Goal: Transaction & Acquisition: Purchase product/service

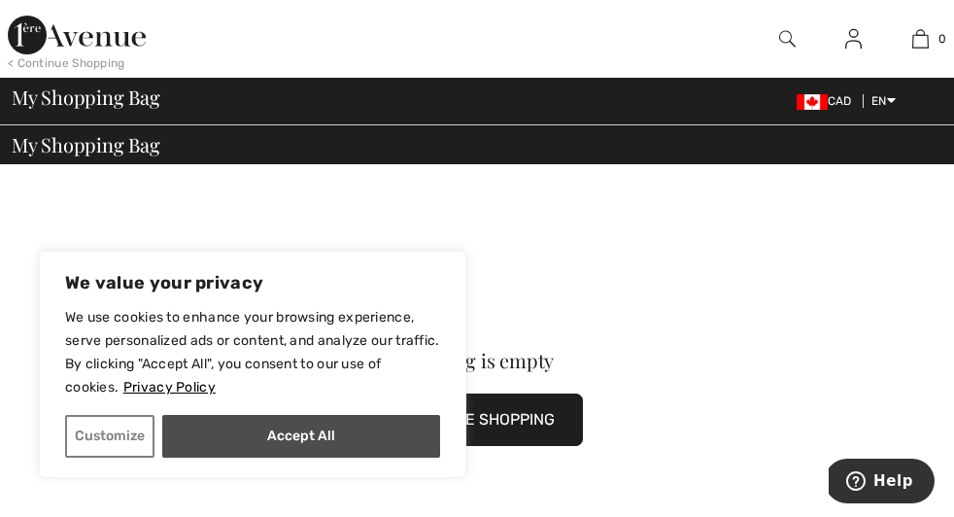
click at [314, 438] on button "Accept All" at bounding box center [301, 436] width 278 height 43
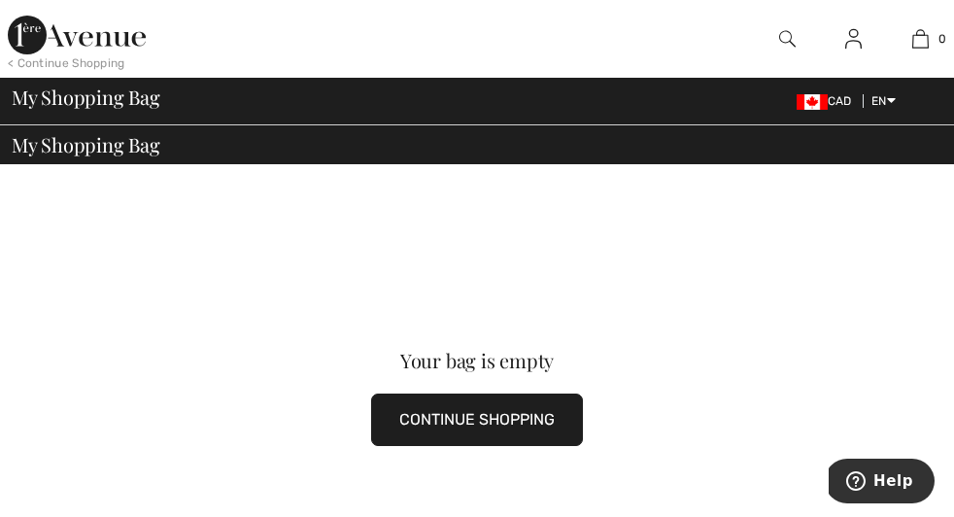
checkbox input "true"
click at [371, 393] on button "CONTINUE SHOPPING" at bounding box center [477, 419] width 212 height 52
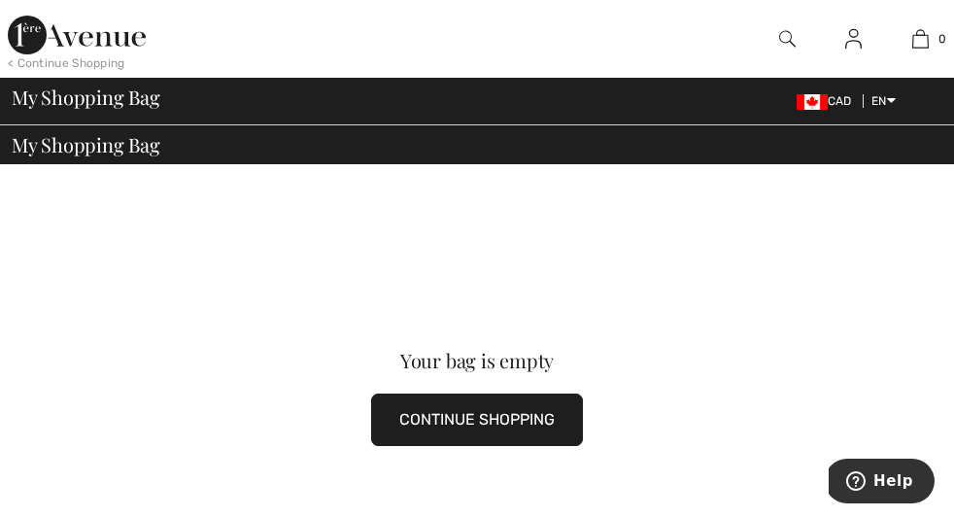
click at [371, 393] on button "CONTINUE SHOPPING" at bounding box center [477, 419] width 212 height 52
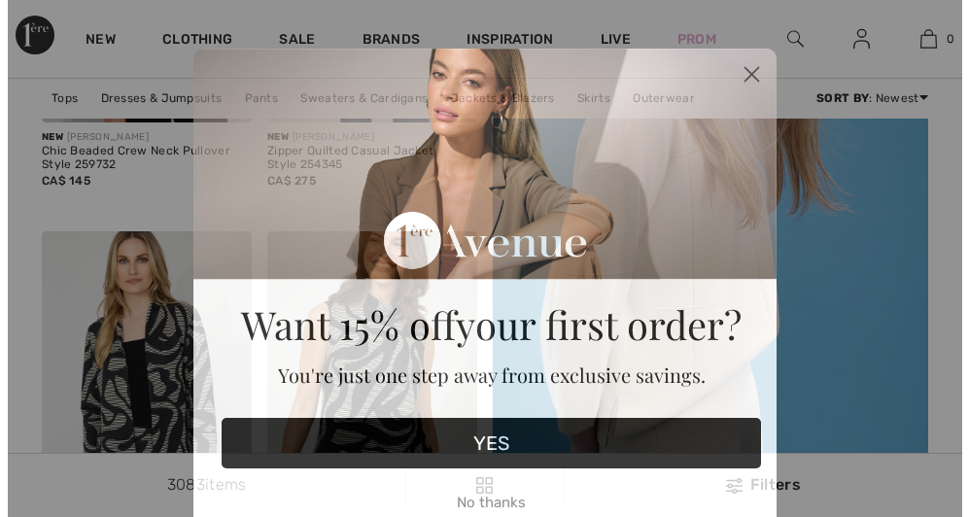
scroll to position [458, 0]
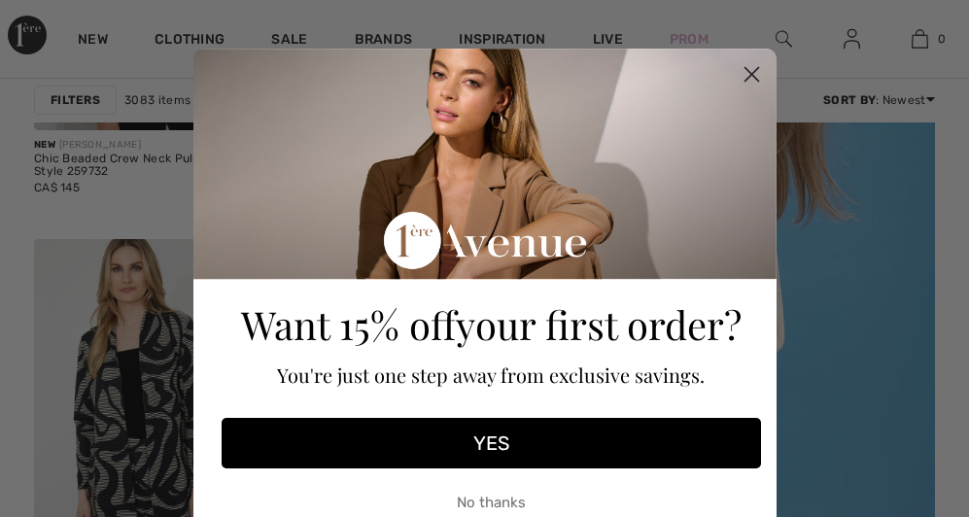
checkbox input "true"
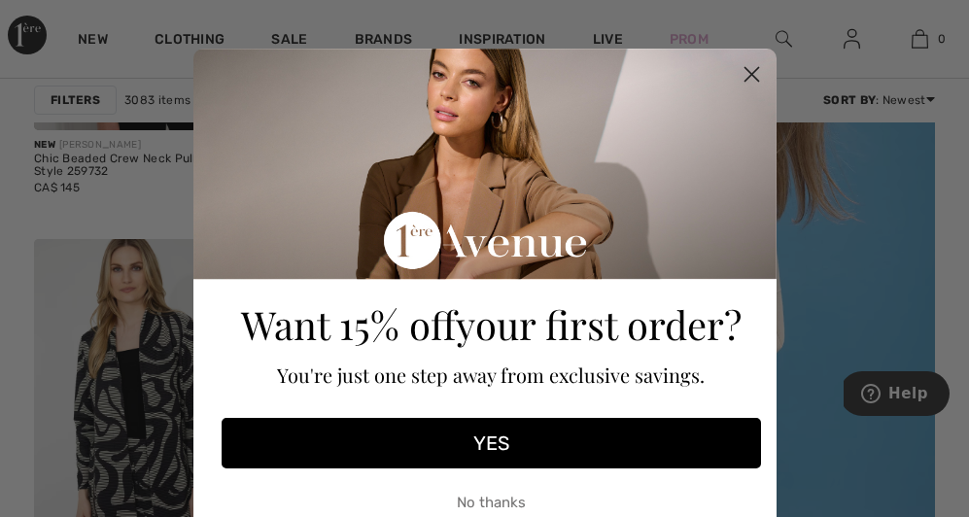
click at [494, 460] on button "YES" at bounding box center [490, 443] width 539 height 51
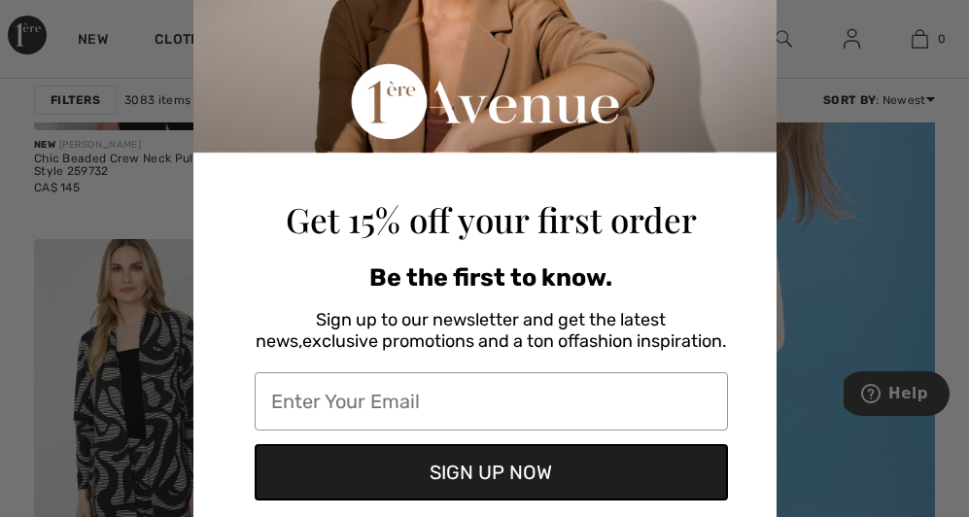
scroll to position [204, 0]
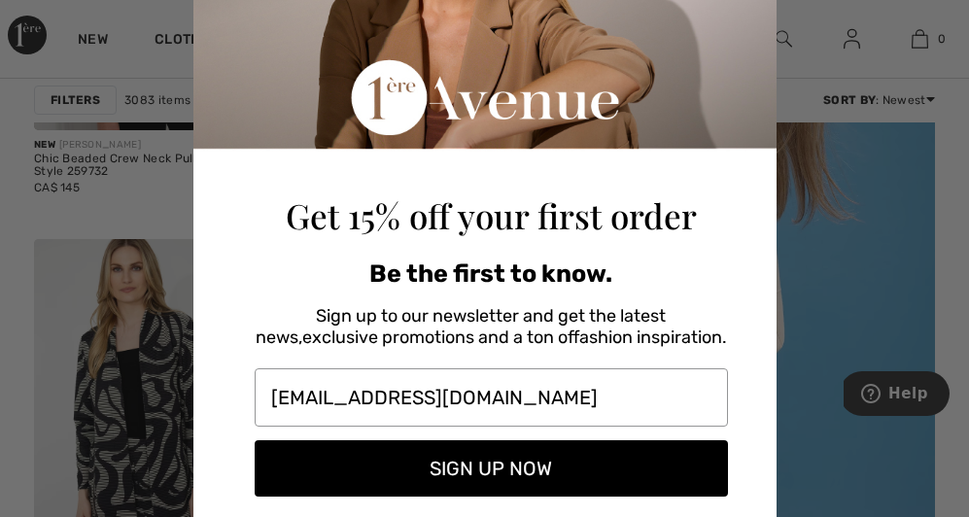
type input "comedygoddess1@gmail.com"
click at [399, 472] on button "SIGN UP NOW" at bounding box center [491, 468] width 473 height 56
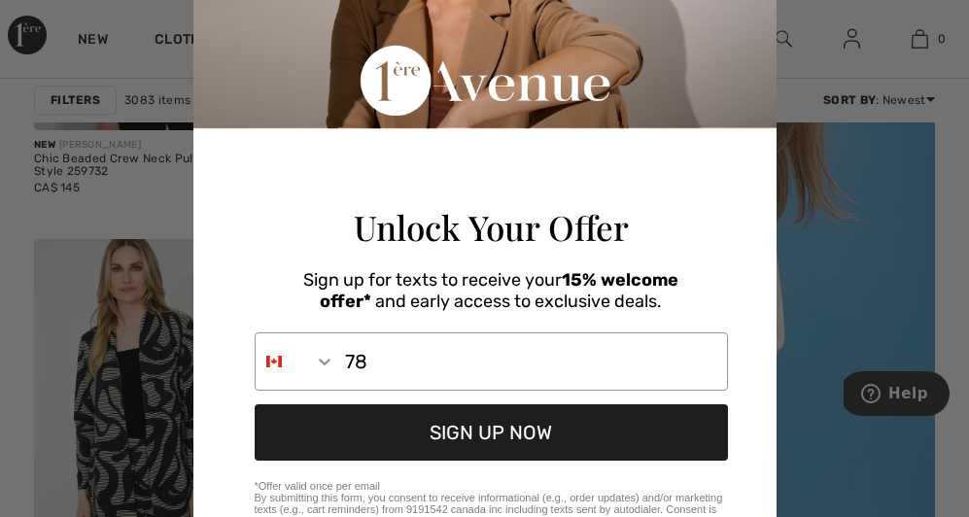
type input "7"
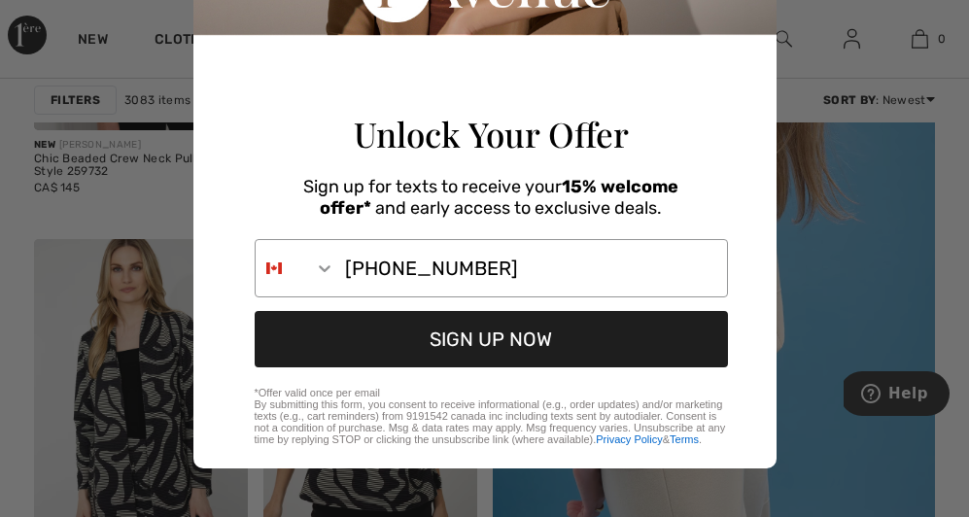
scroll to position [300, 0]
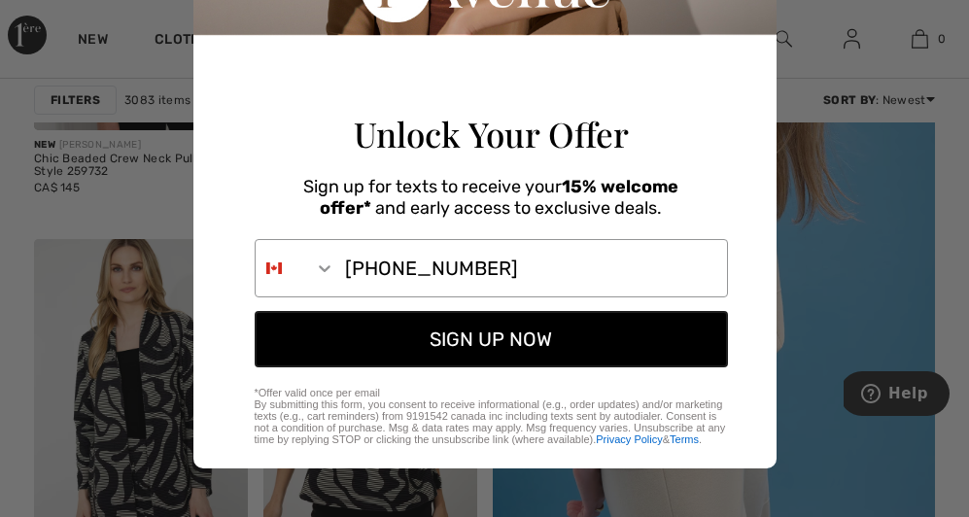
type input "519-253-1975"
click at [499, 357] on button "SIGN UP NOW" at bounding box center [491, 339] width 473 height 56
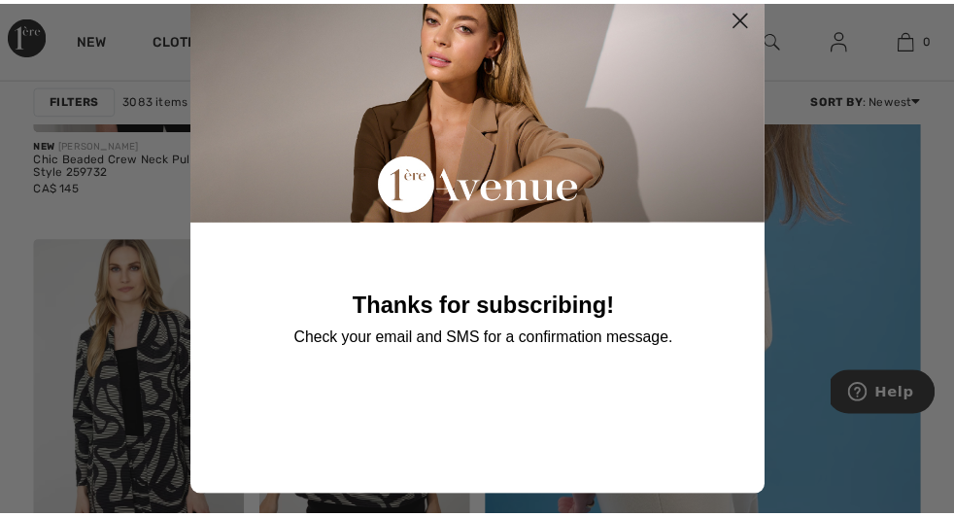
scroll to position [21, 0]
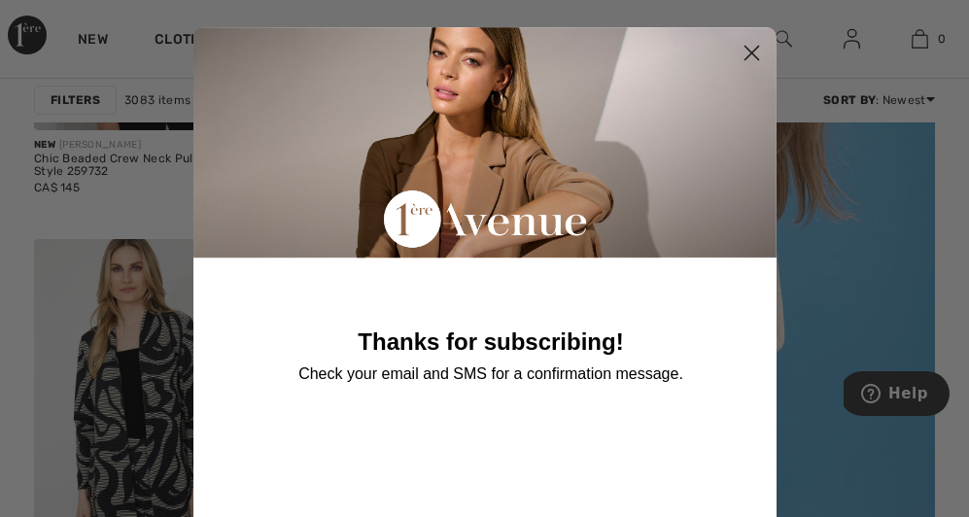
click at [748, 45] on circle "Close dialog" at bounding box center [750, 53] width 32 height 32
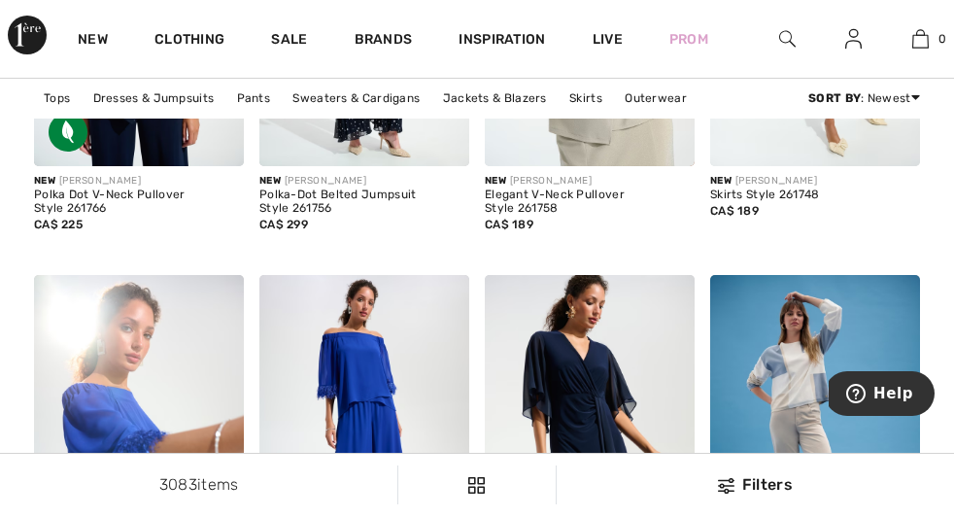
scroll to position [4695, 0]
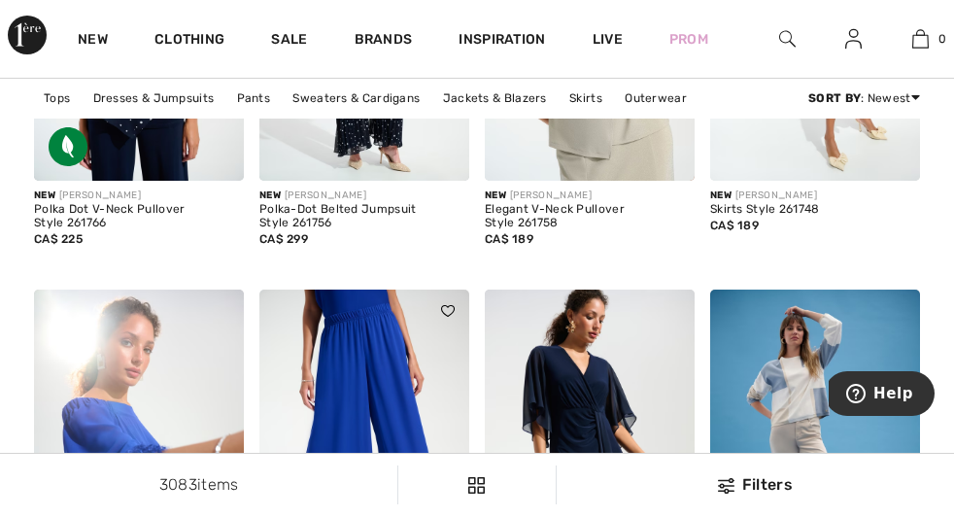
click at [435, 354] on img at bounding box center [364, 447] width 210 height 315
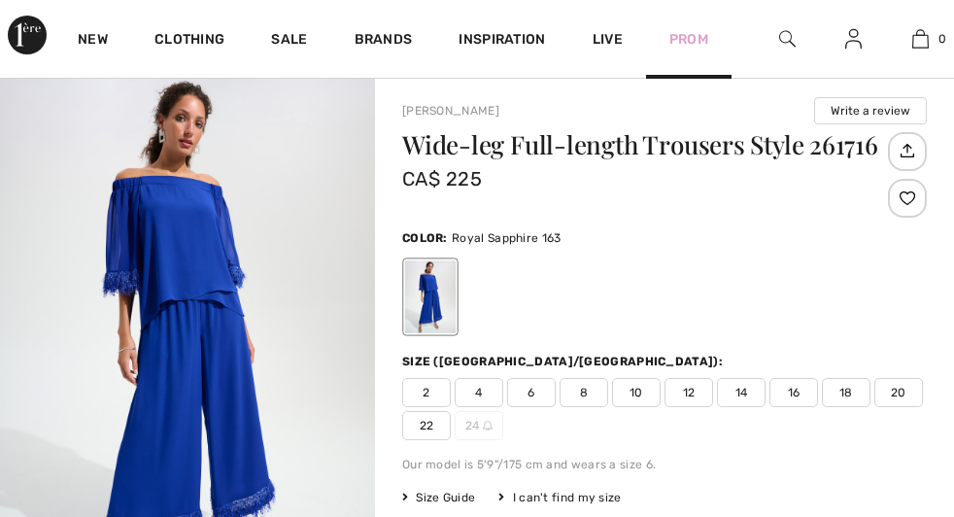
checkbox input "true"
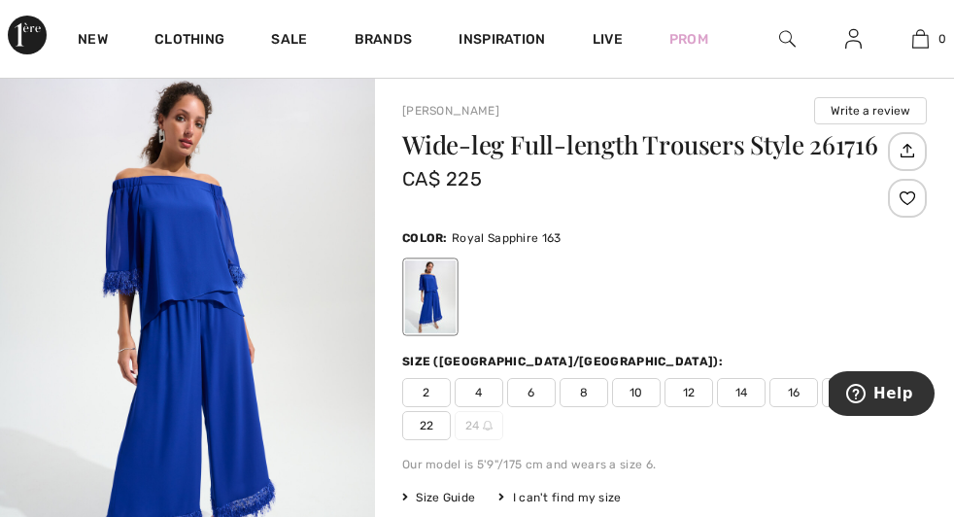
click at [451, 430] on span "22" at bounding box center [426, 425] width 49 height 29
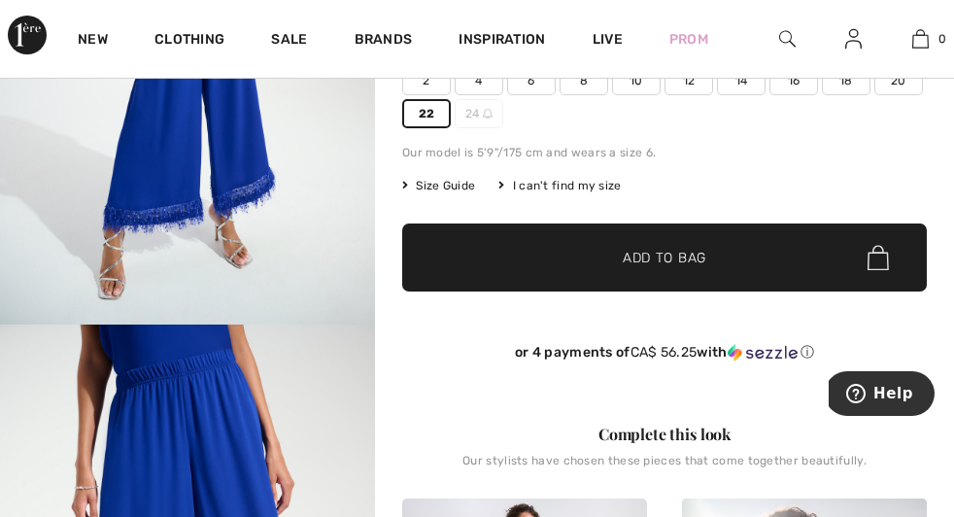
scroll to position [293, 0]
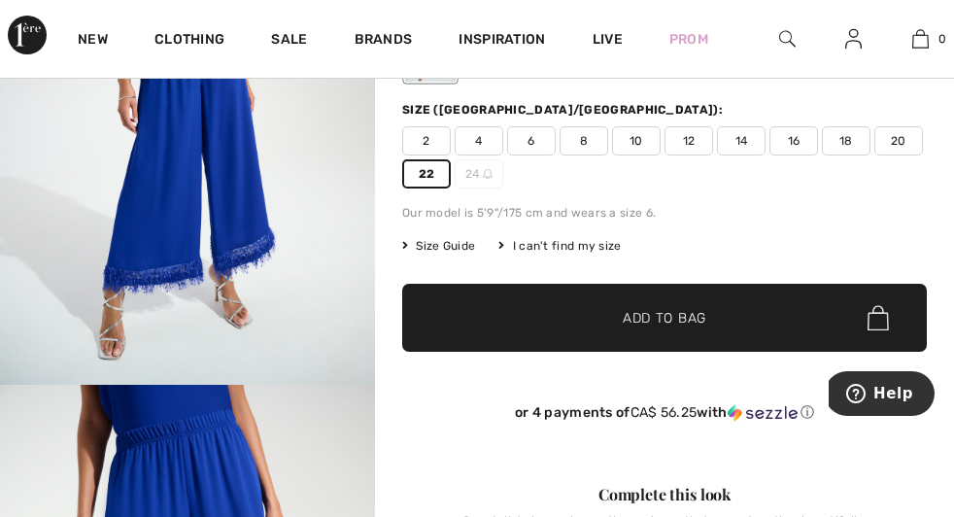
click at [621, 324] on span "✔ Added to Bag" at bounding box center [635, 318] width 119 height 20
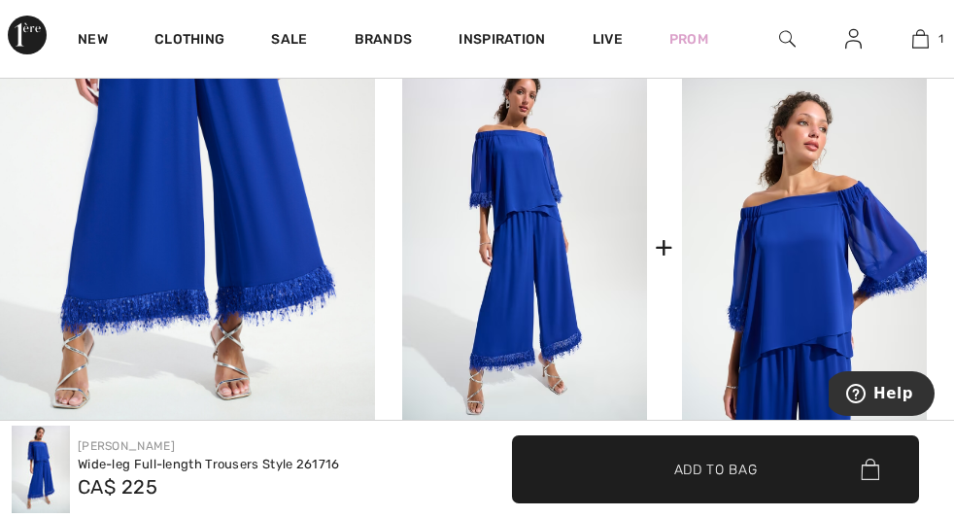
scroll to position [810, 0]
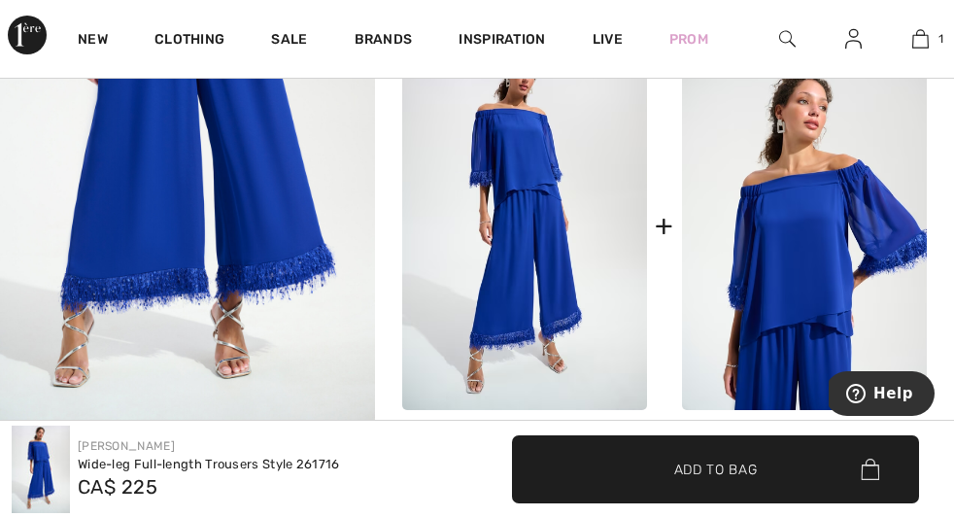
click at [781, 300] on img at bounding box center [804, 226] width 245 height 368
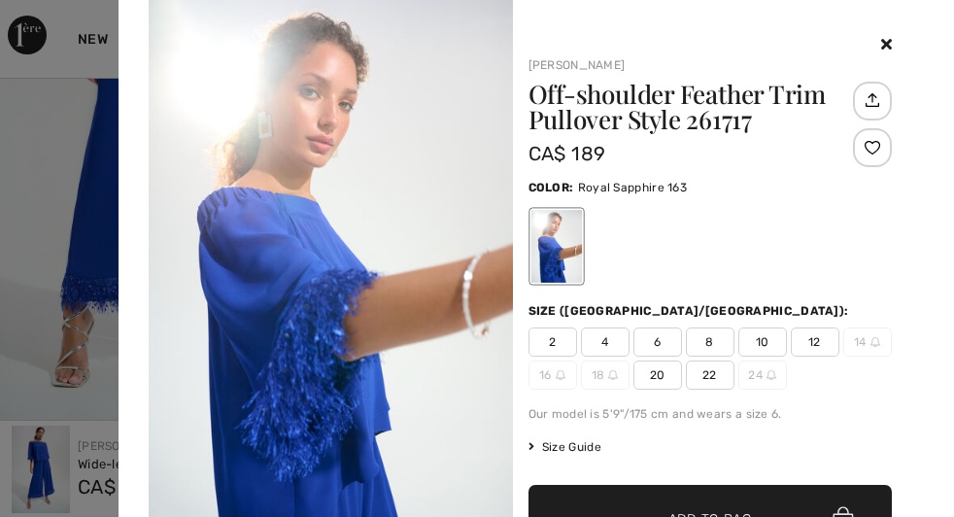
click at [721, 368] on span "22" at bounding box center [710, 374] width 49 height 29
click at [698, 491] on span "✔ Added to Bag Add to Bag" at bounding box center [710, 519] width 364 height 68
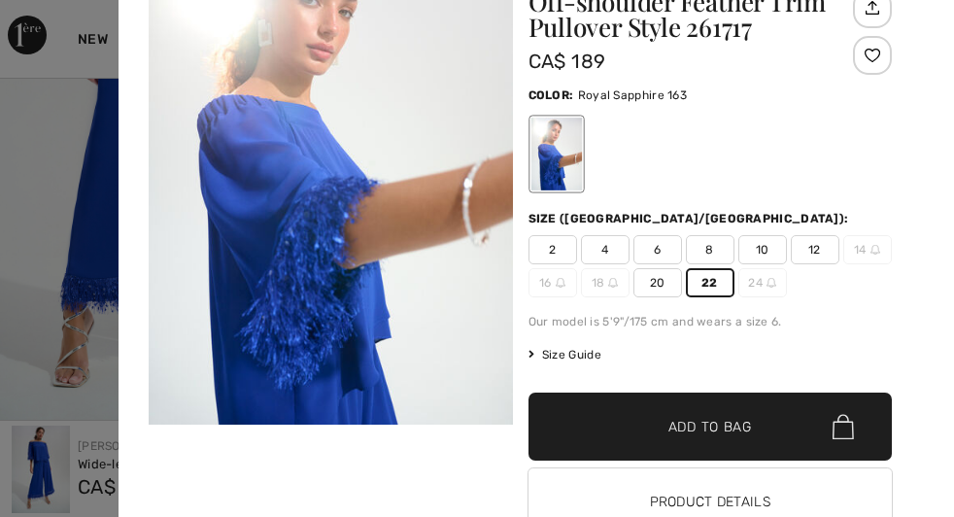
scroll to position [143, 0]
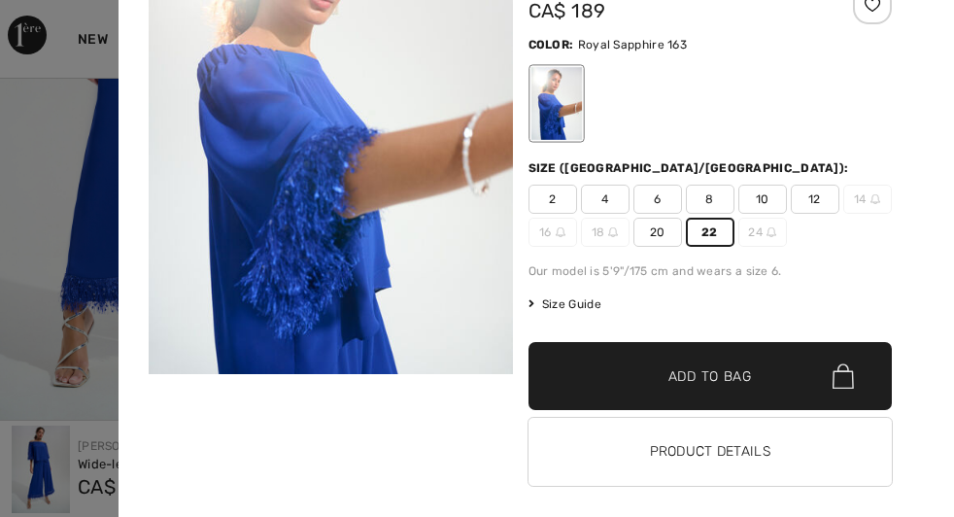
click at [792, 368] on span "✔ Added to Bag Add to Bag" at bounding box center [710, 376] width 364 height 68
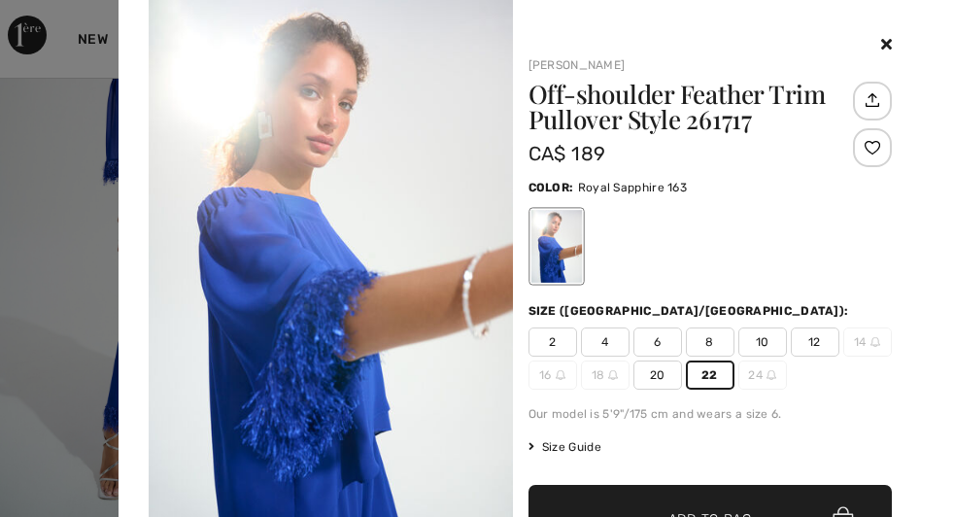
scroll to position [0, 0]
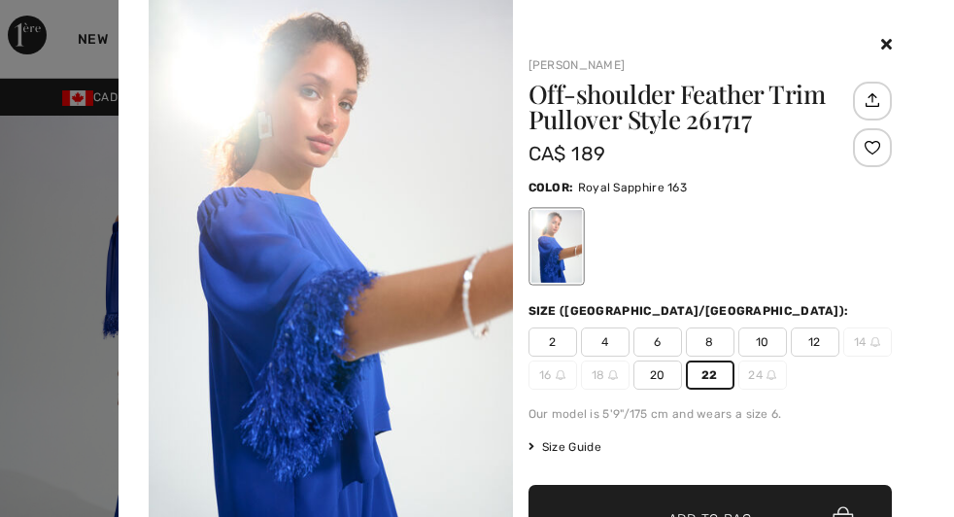
click at [893, 33] on div at bounding box center [710, 44] width 364 height 23
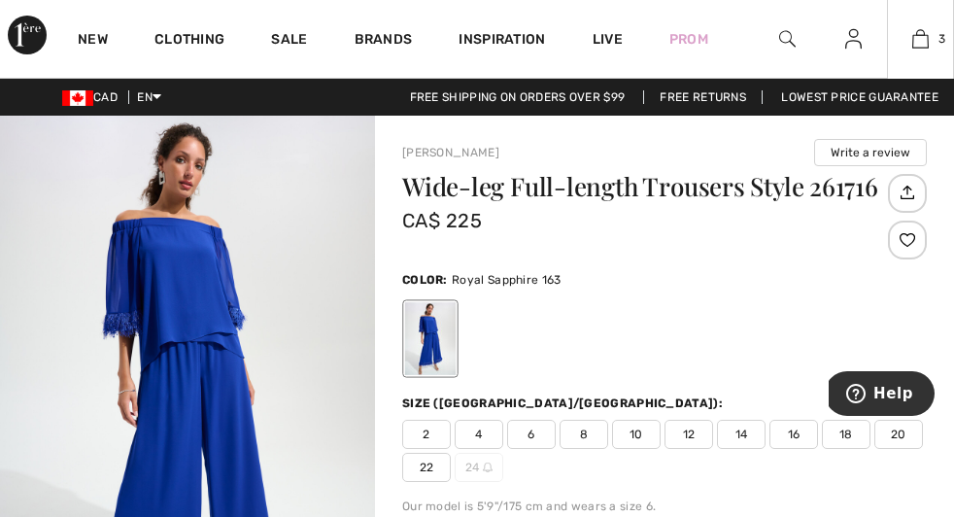
scroll to position [199, 0]
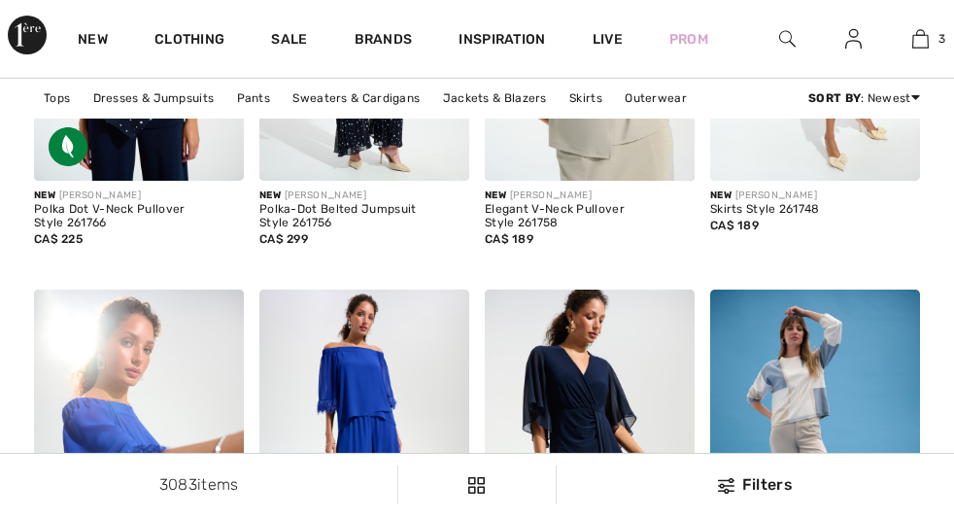
scroll to position [4695, 0]
click at [918, 39] on link "3" at bounding box center [920, 38] width 65 height 23
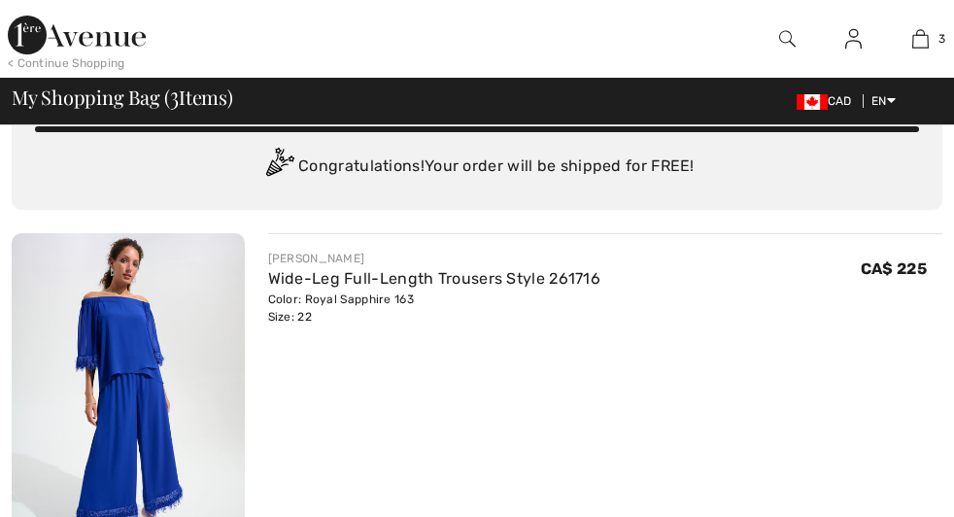
scroll to position [347, 0]
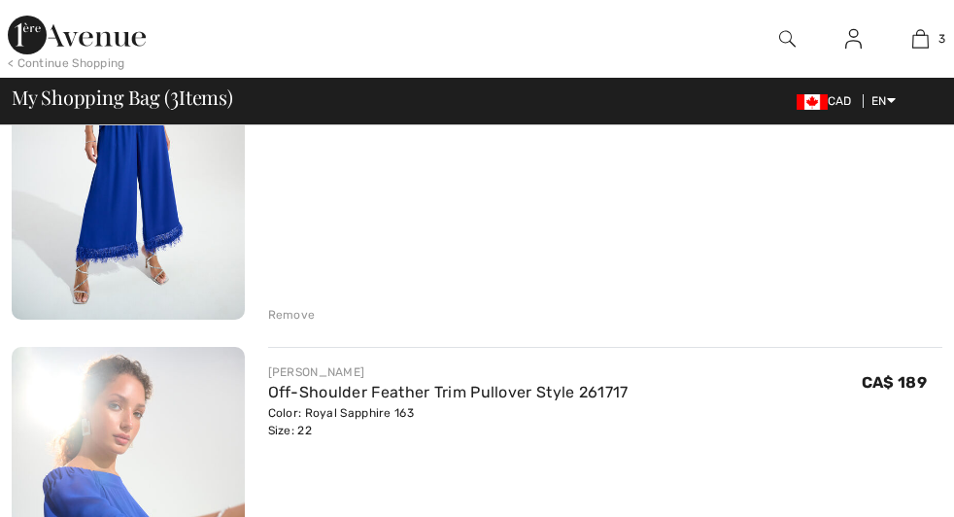
checkbox input "true"
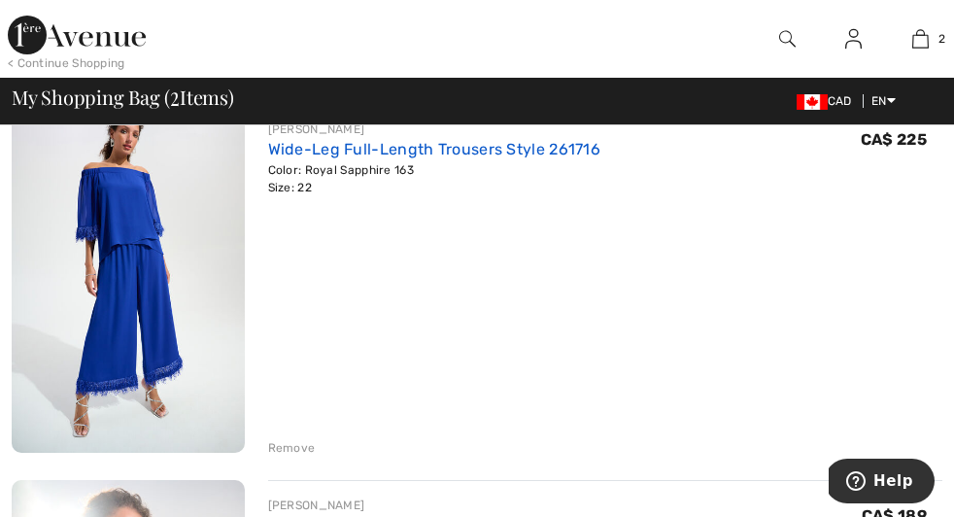
scroll to position [218, 0]
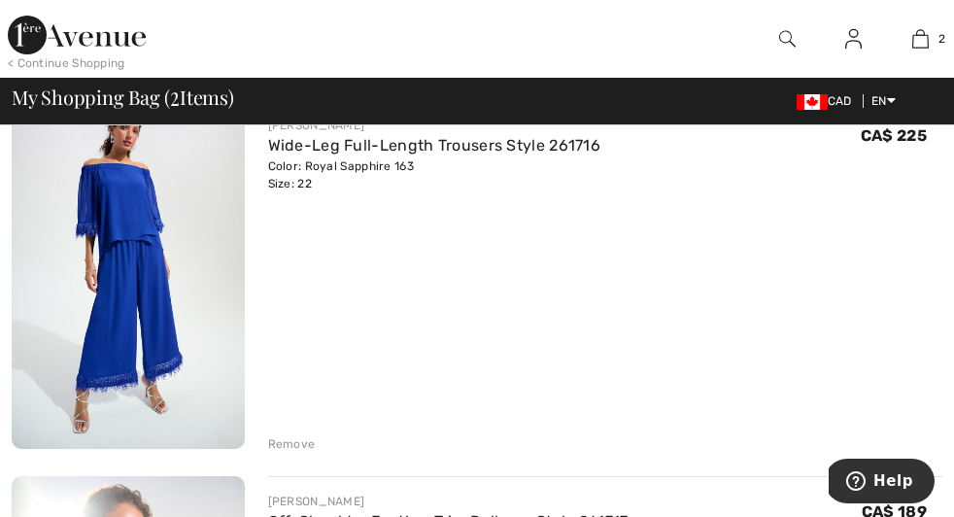
click at [845, 39] on img at bounding box center [853, 38] width 17 height 23
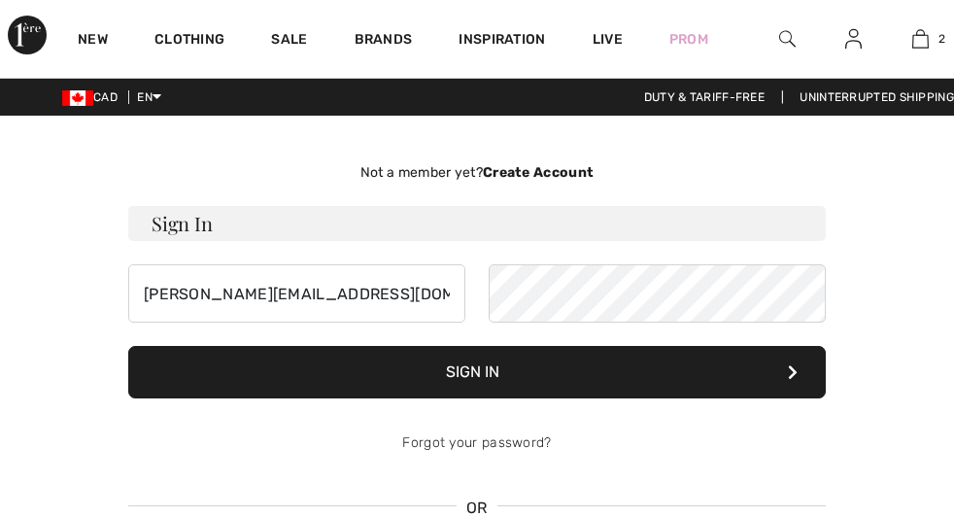
checkbox input "true"
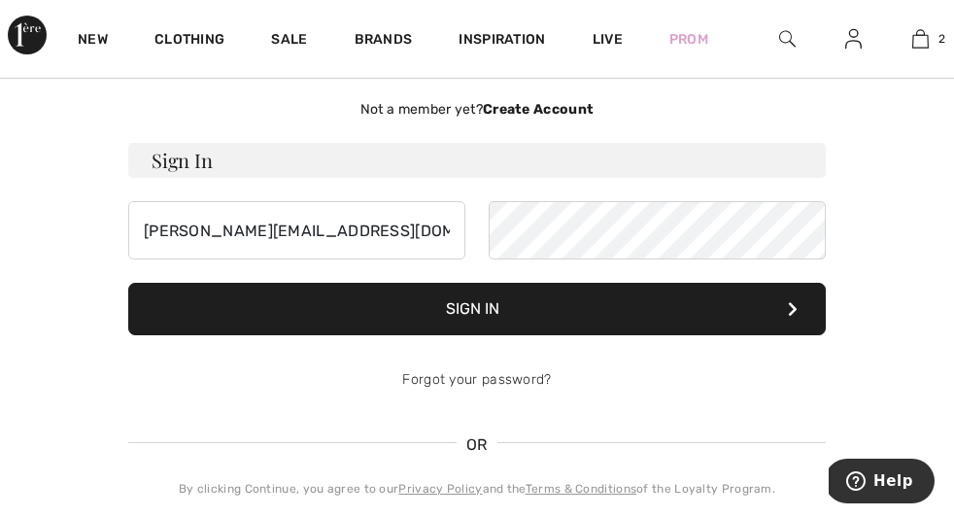
scroll to position [91, 0]
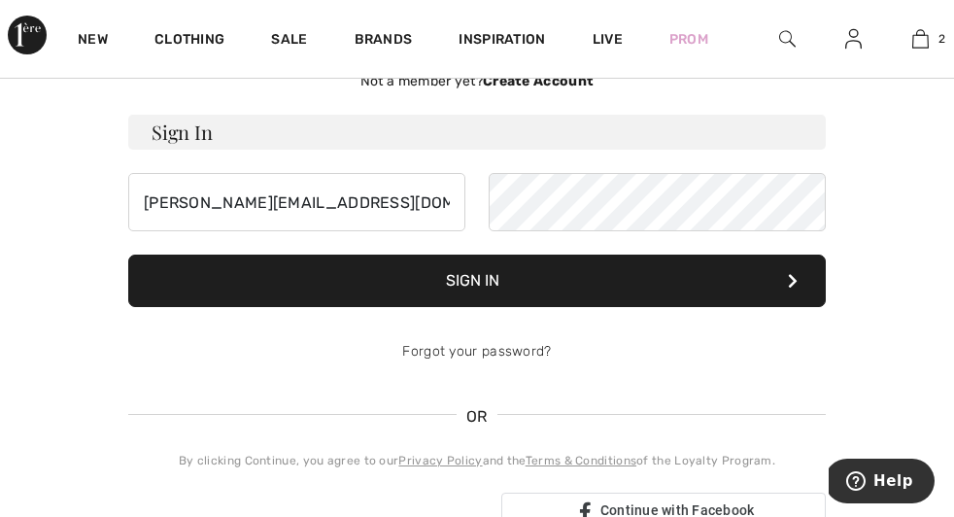
click at [511, 307] on button "Sign In" at bounding box center [477, 281] width 698 height 52
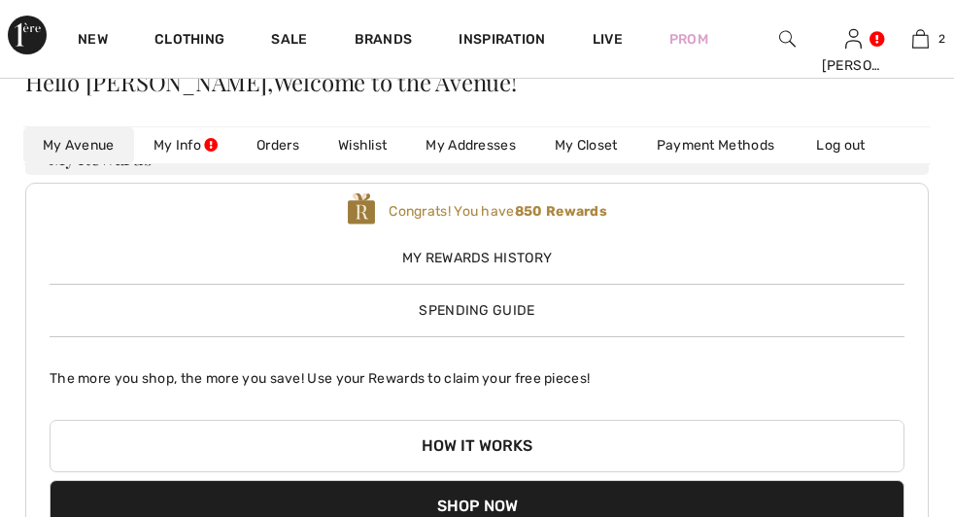
scroll to position [91, 0]
checkbox input "true"
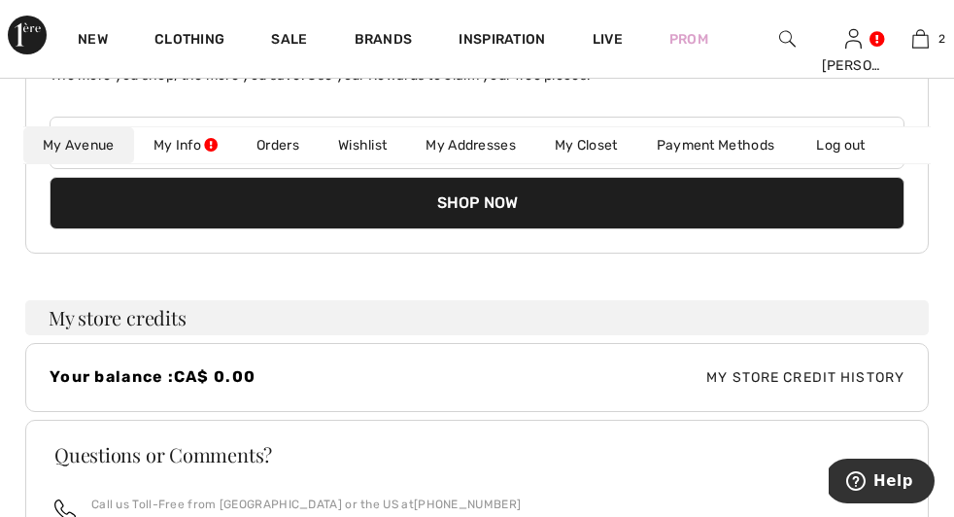
scroll to position [228, 0]
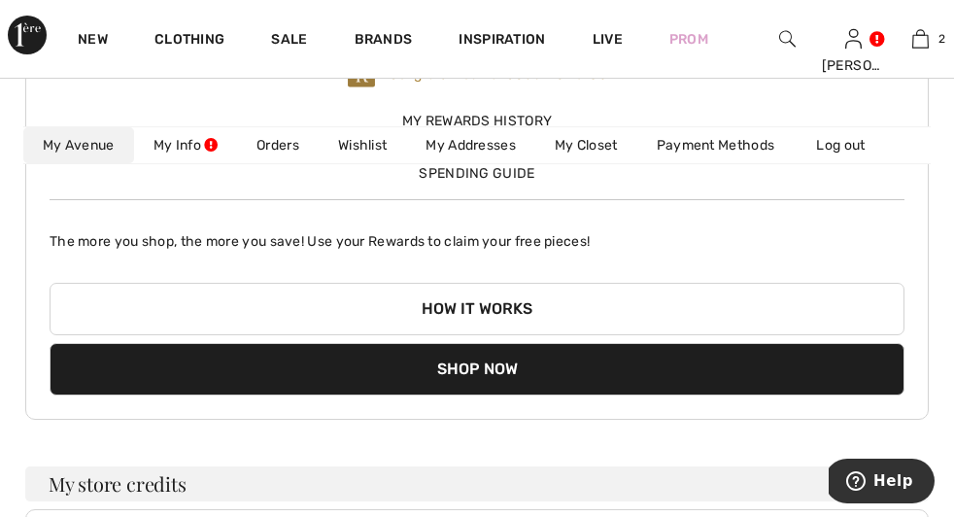
click at [666, 343] on button "Shop Now" at bounding box center [477, 369] width 855 height 52
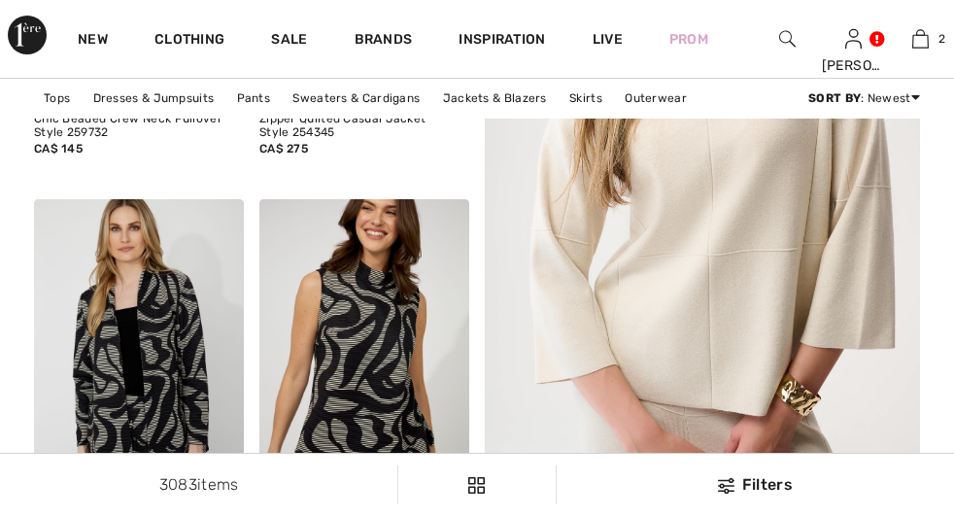
checkbox input "true"
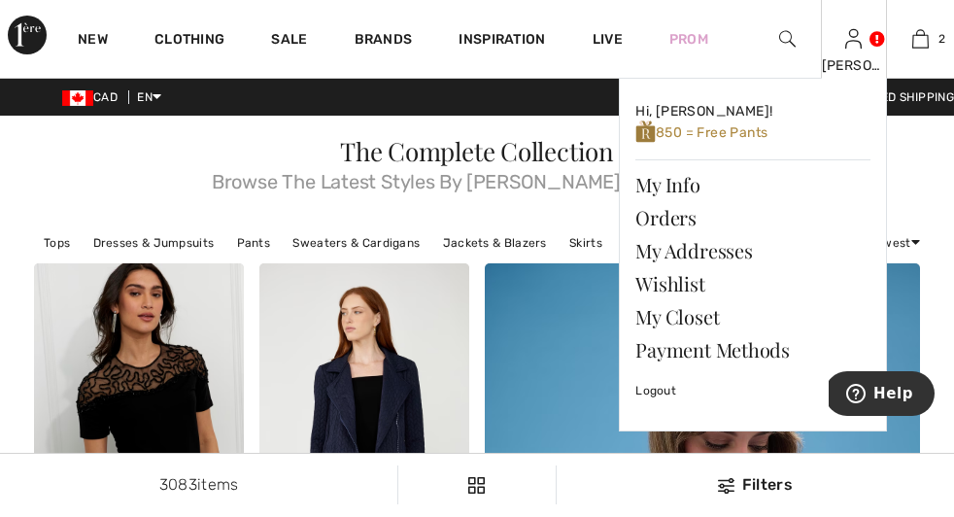
click at [845, 47] on img at bounding box center [853, 38] width 17 height 23
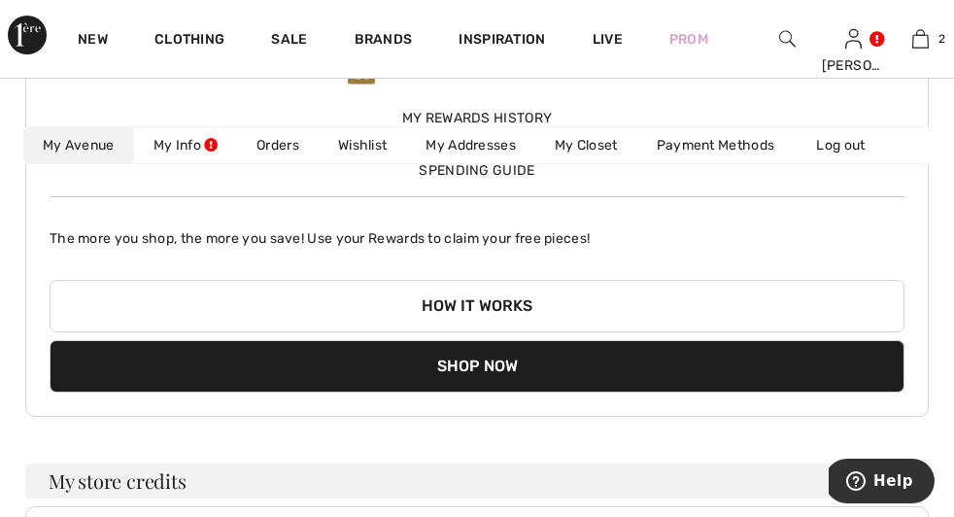
scroll to position [217, 0]
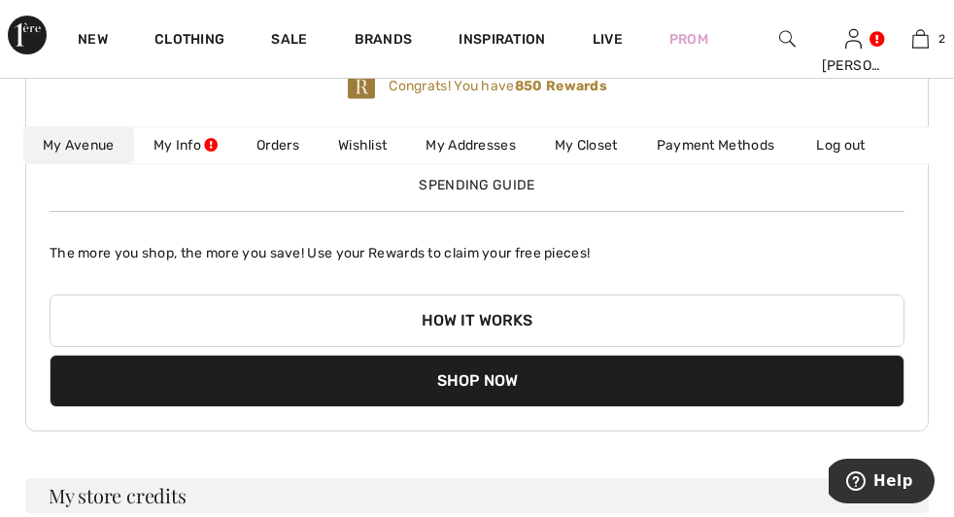
click at [460, 294] on button "How it works" at bounding box center [477, 320] width 855 height 52
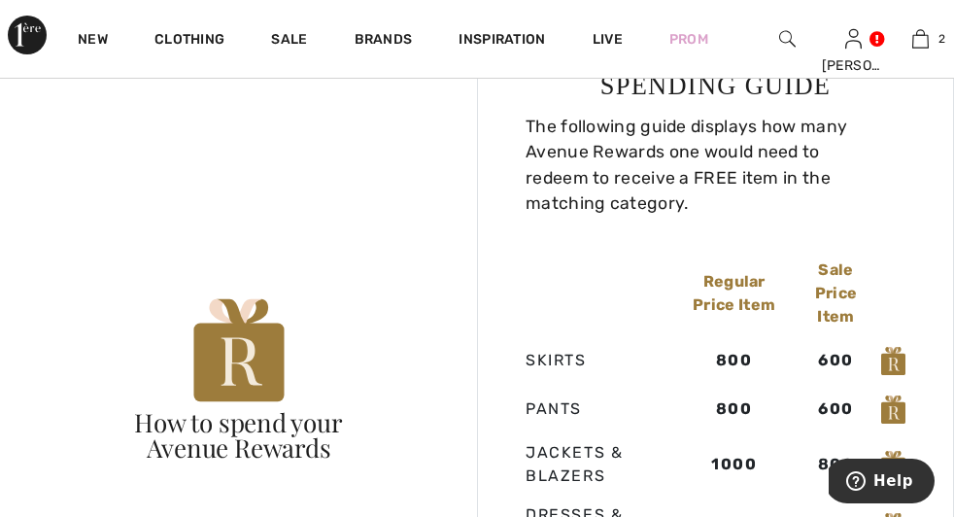
scroll to position [978, 0]
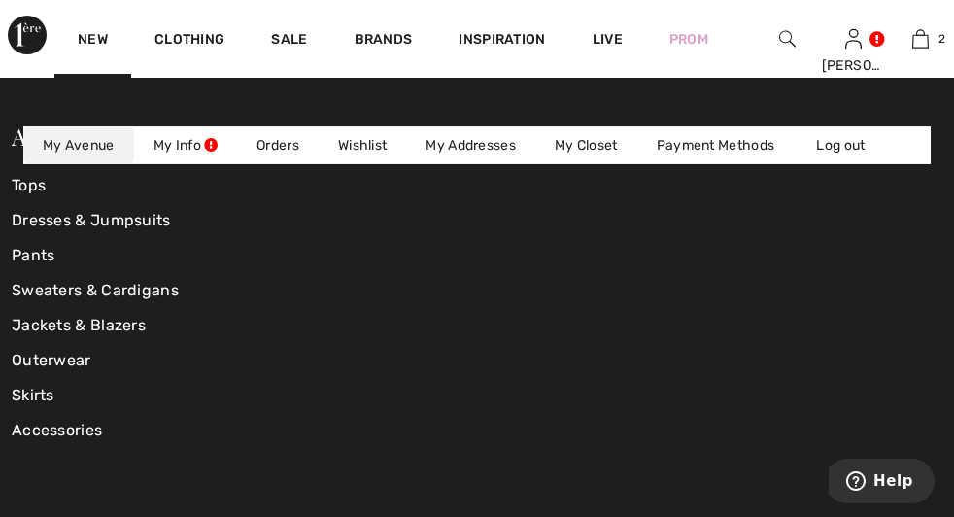
click at [0, 0] on img at bounding box center [0, 0] width 0 height 0
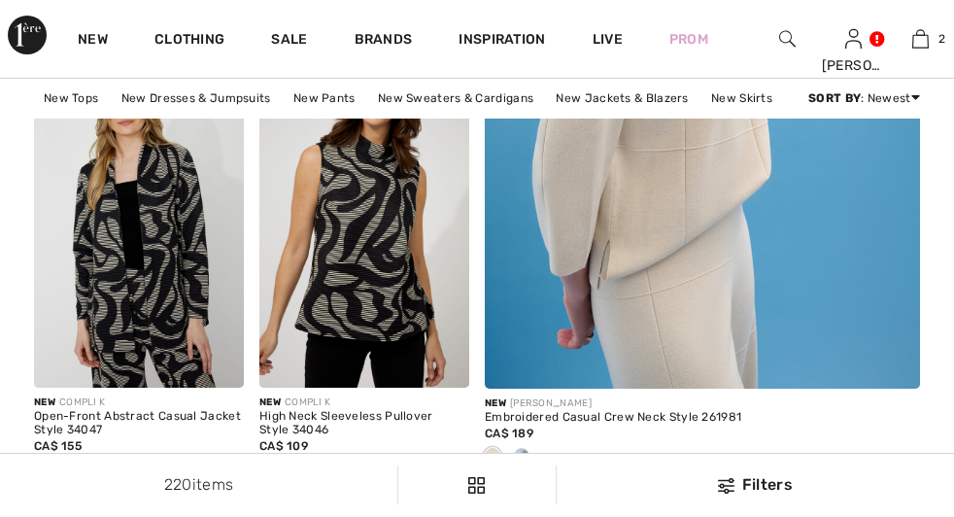
scroll to position [903, 0]
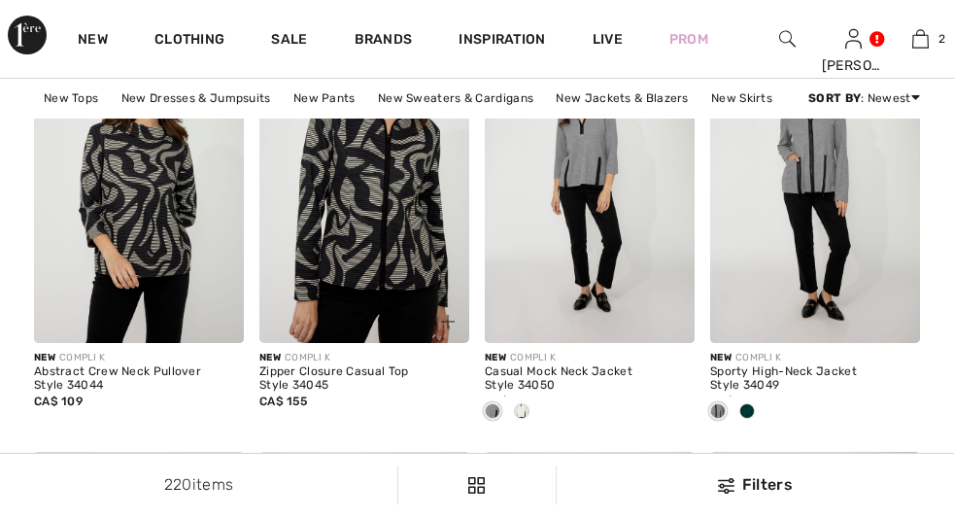
checkbox input "true"
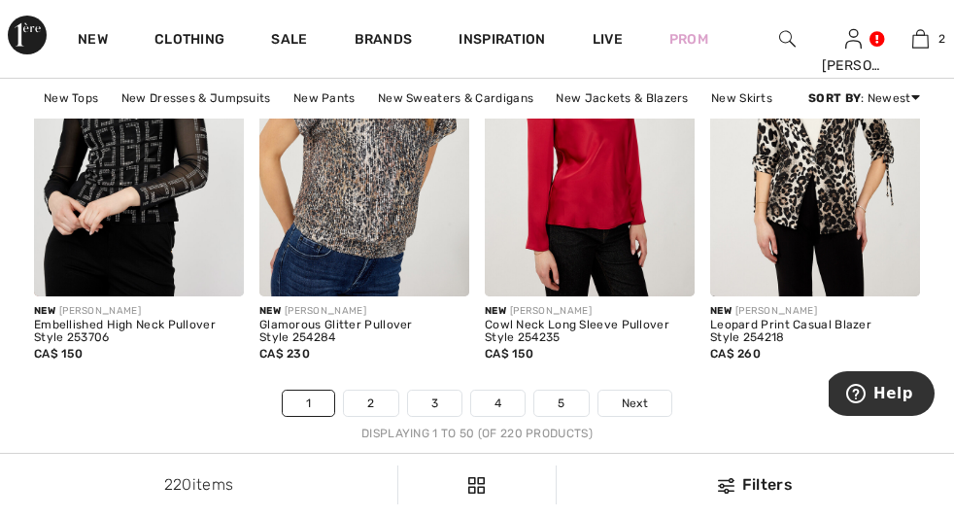
scroll to position [6283, 0]
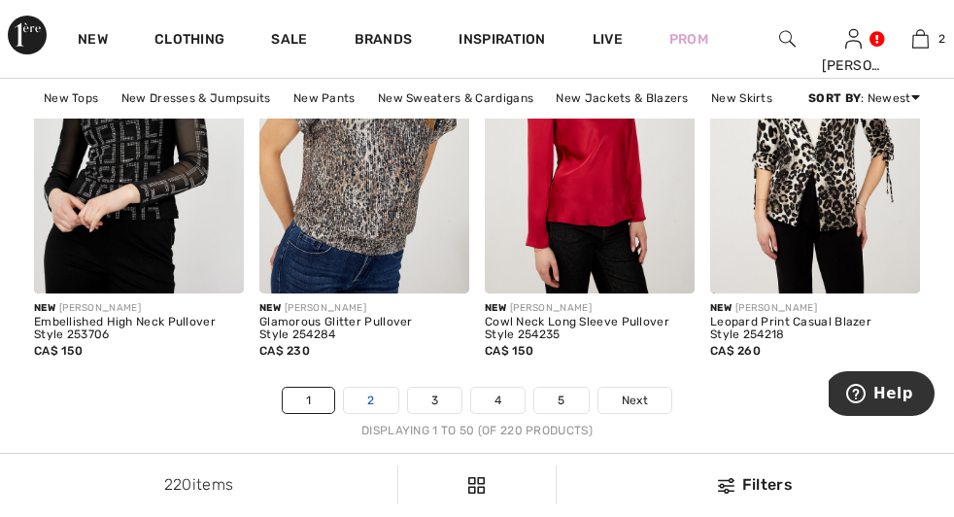
click at [361, 413] on link "2" at bounding box center [370, 400] width 53 height 25
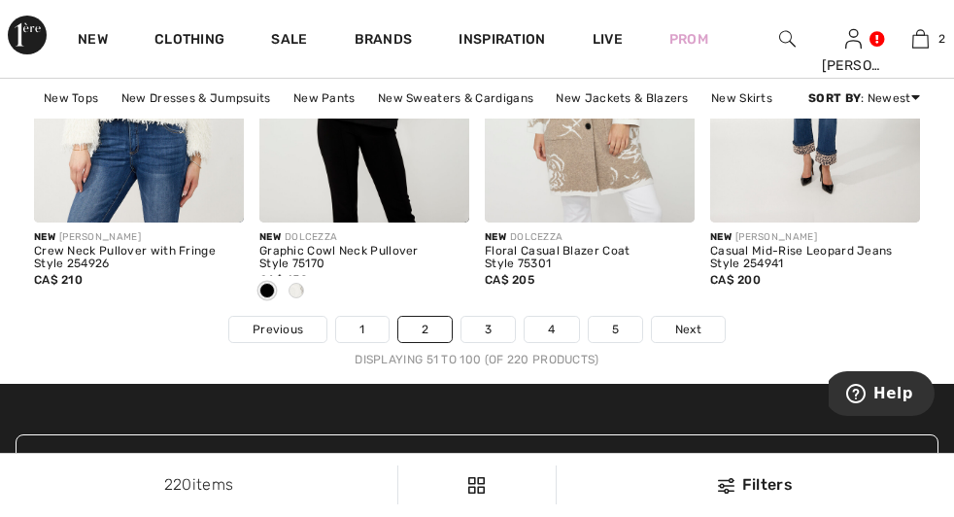
scroll to position [6359, 0]
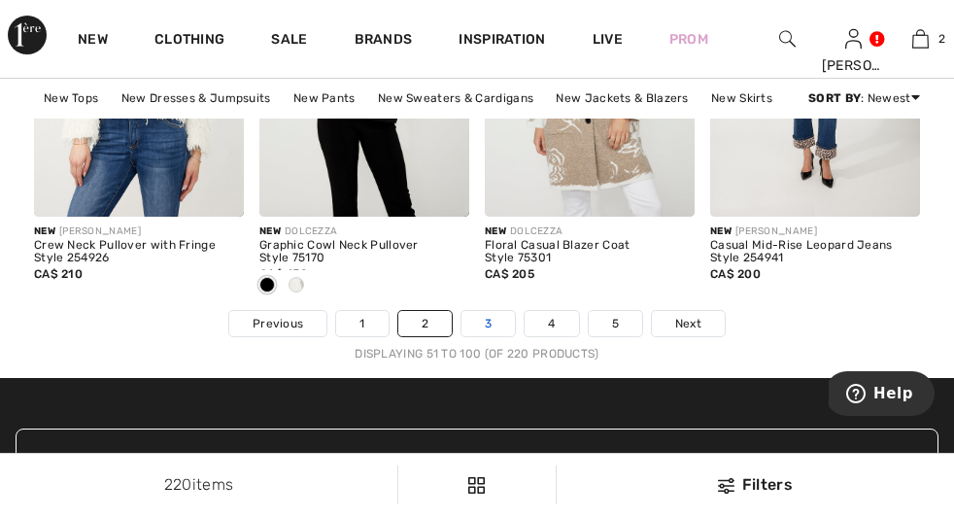
click at [477, 336] on link "3" at bounding box center [487, 323] width 53 height 25
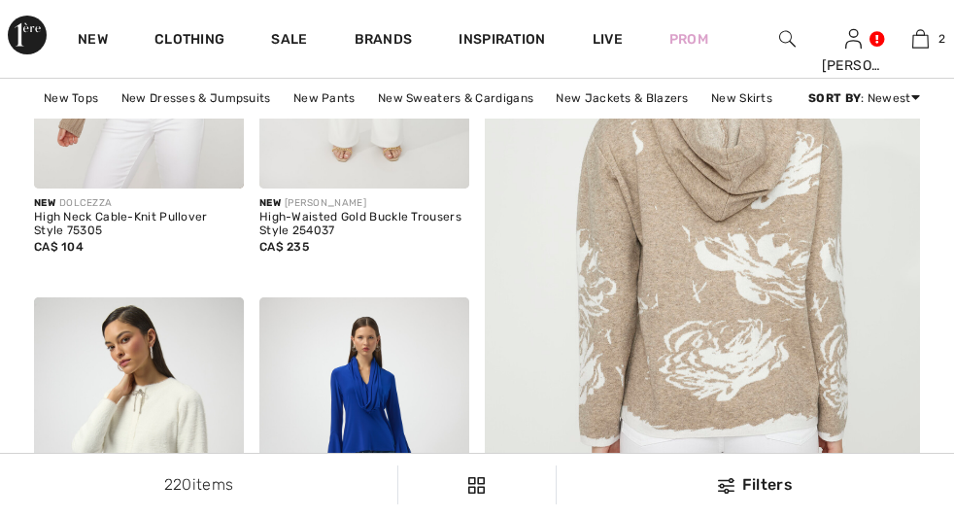
scroll to position [682, 0]
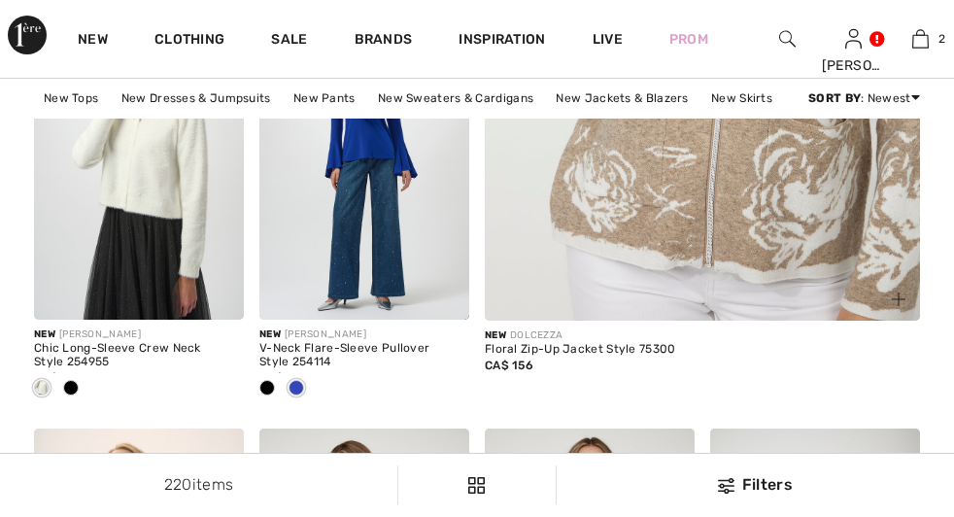
checkbox input "true"
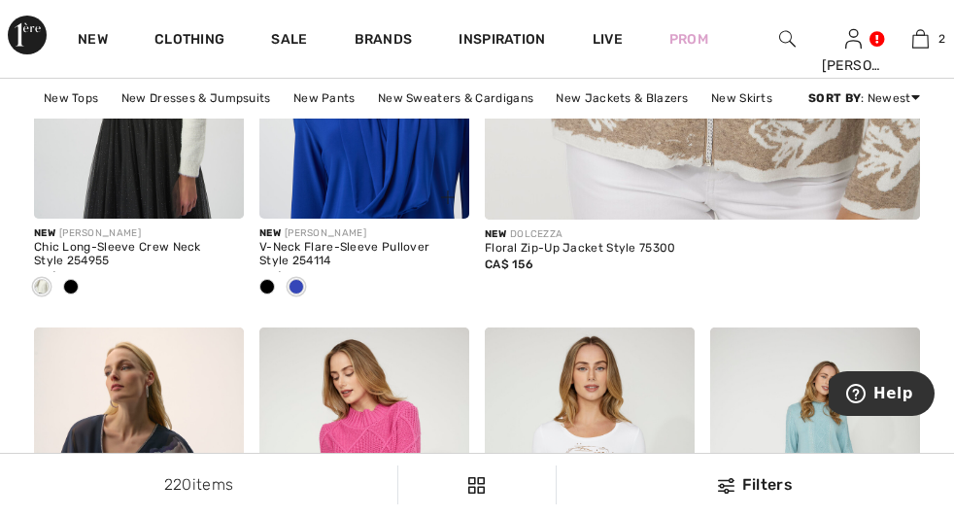
scroll to position [784, 0]
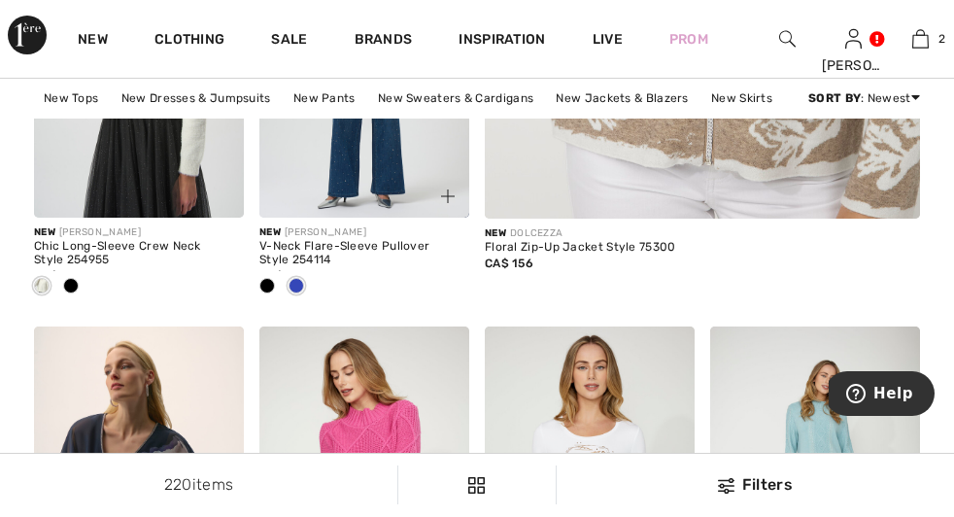
click at [404, 215] on div at bounding box center [436, 185] width 65 height 65
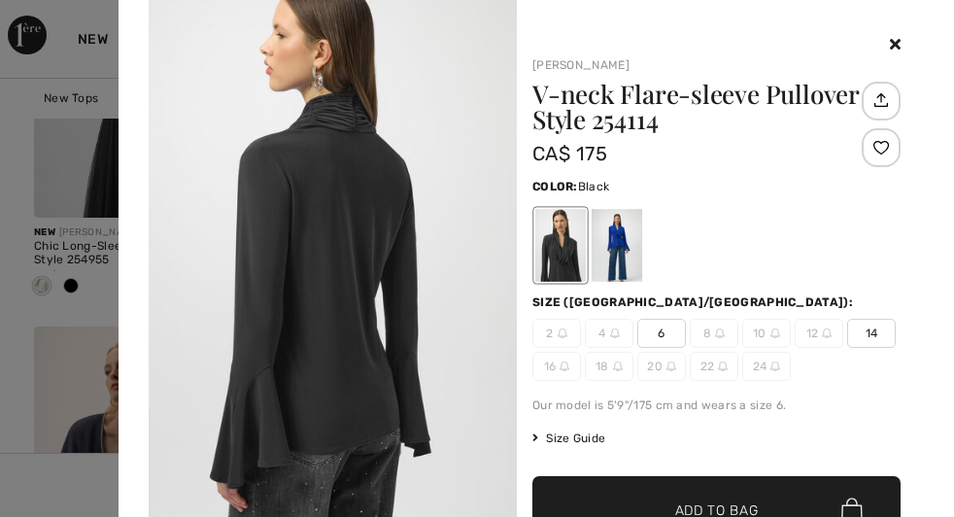
scroll to position [596, 0]
click at [629, 239] on div at bounding box center [617, 245] width 51 height 73
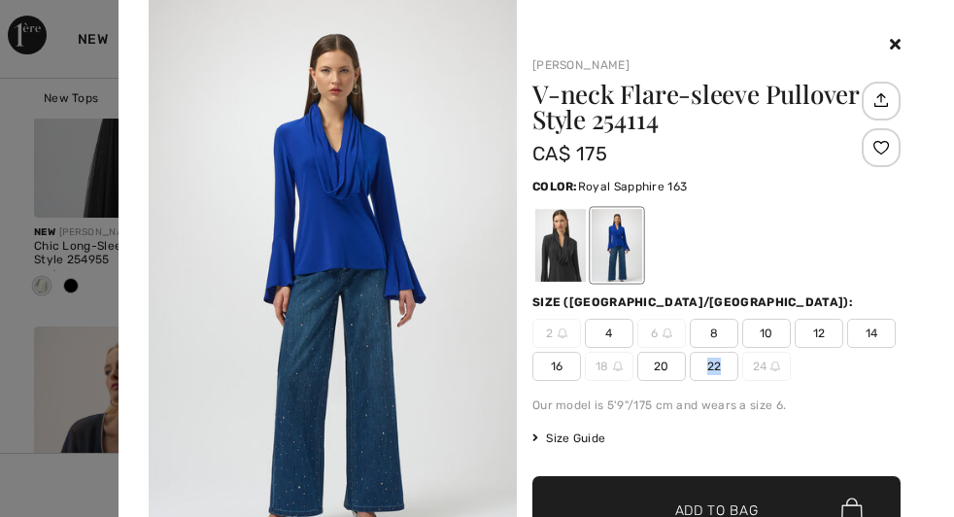
click at [725, 354] on span "22" at bounding box center [714, 366] width 49 height 29
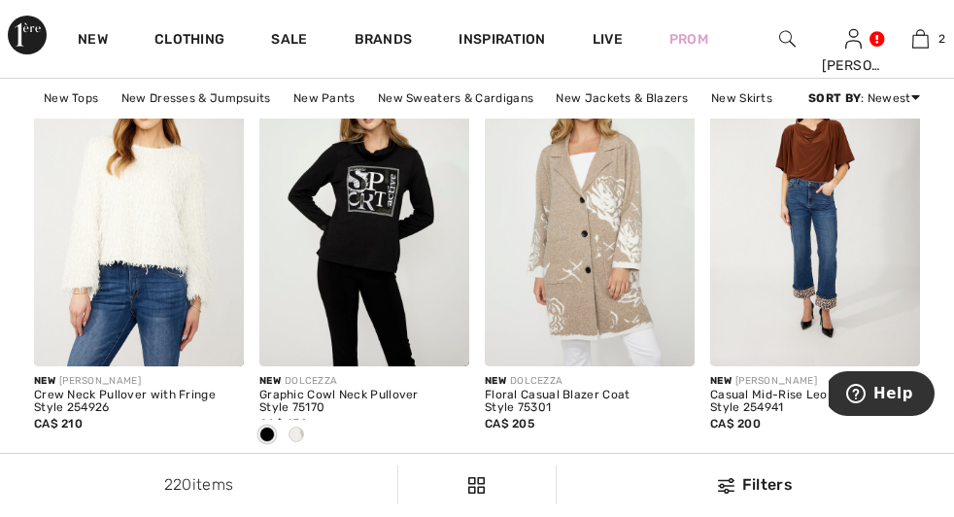
scroll to position [6206, 0]
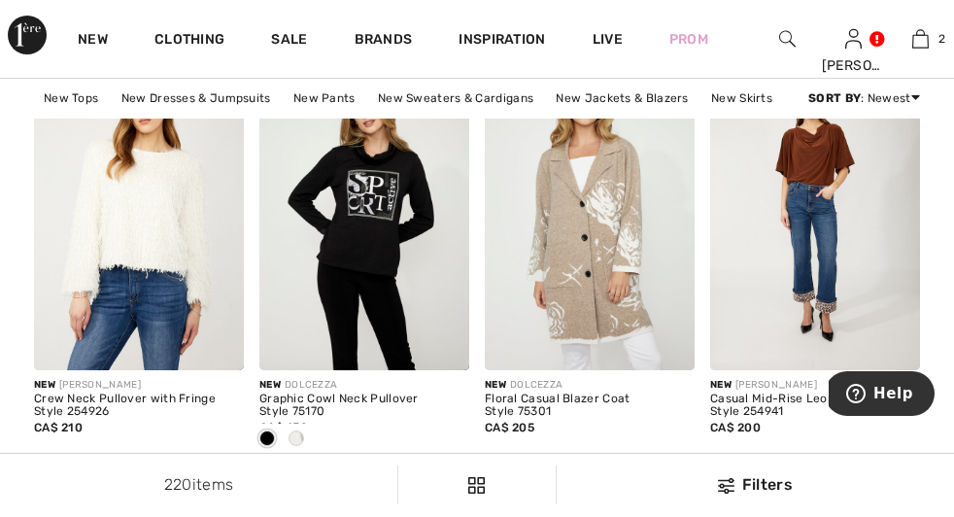
click at [764, 32] on div at bounding box center [787, 39] width 67 height 78
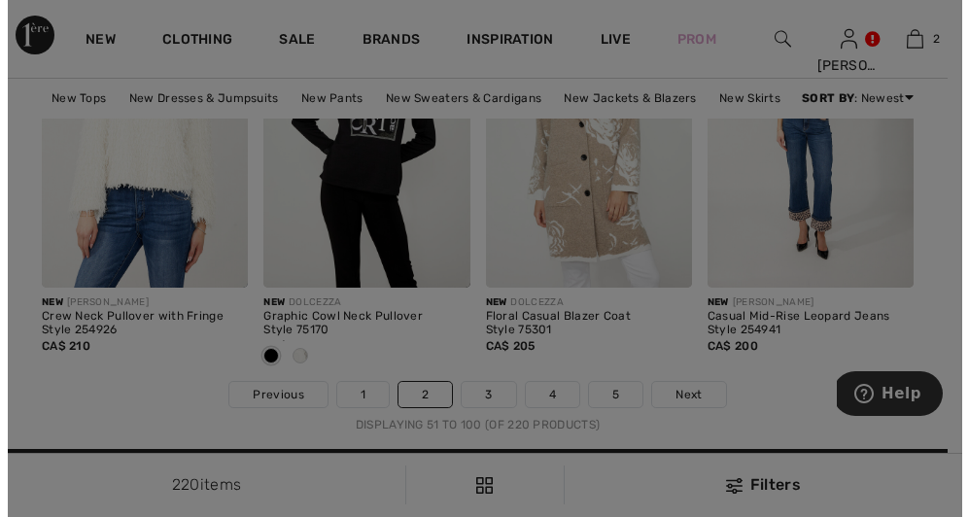
scroll to position [6283, 0]
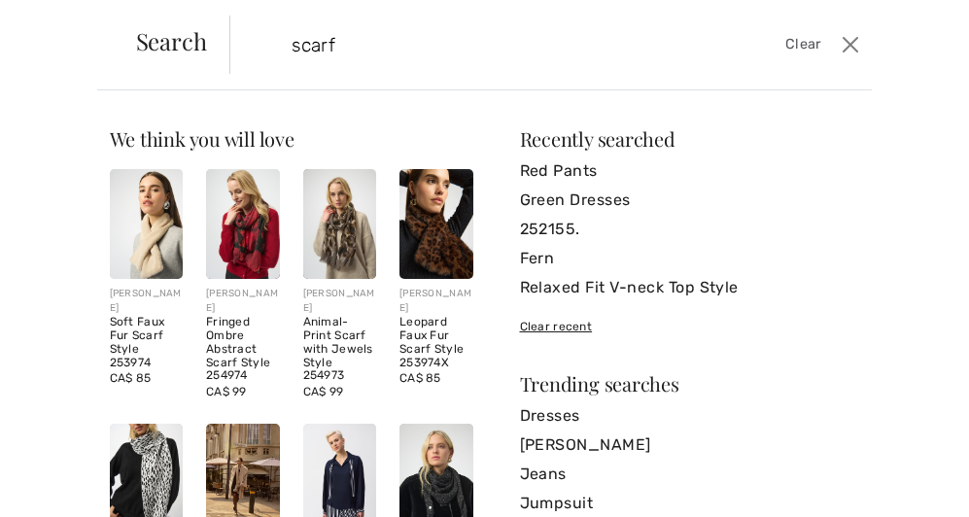
type input "scarf"
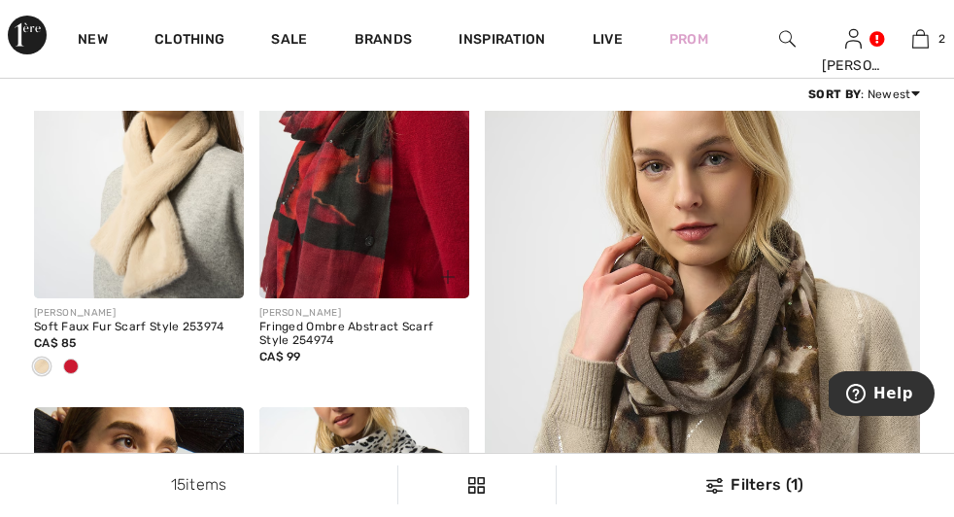
click at [382, 265] on img at bounding box center [364, 140] width 210 height 315
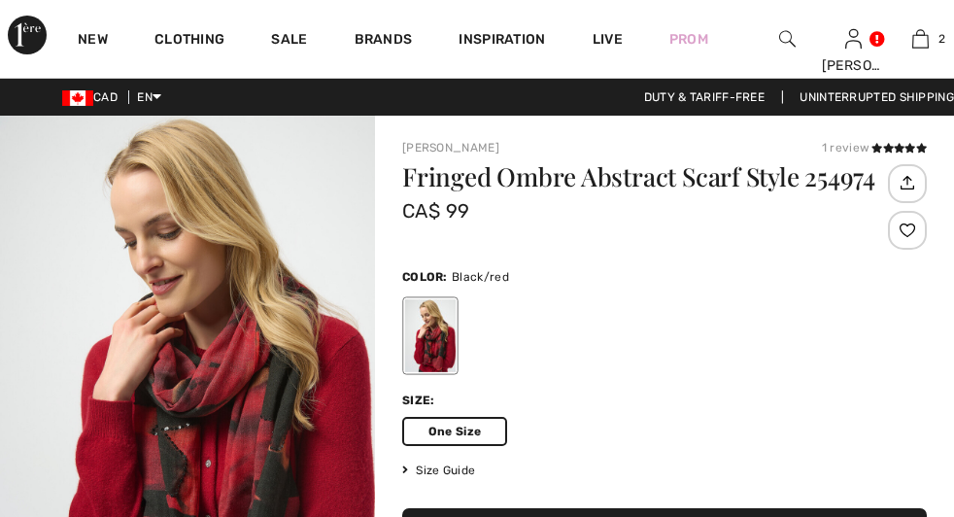
checkbox input "true"
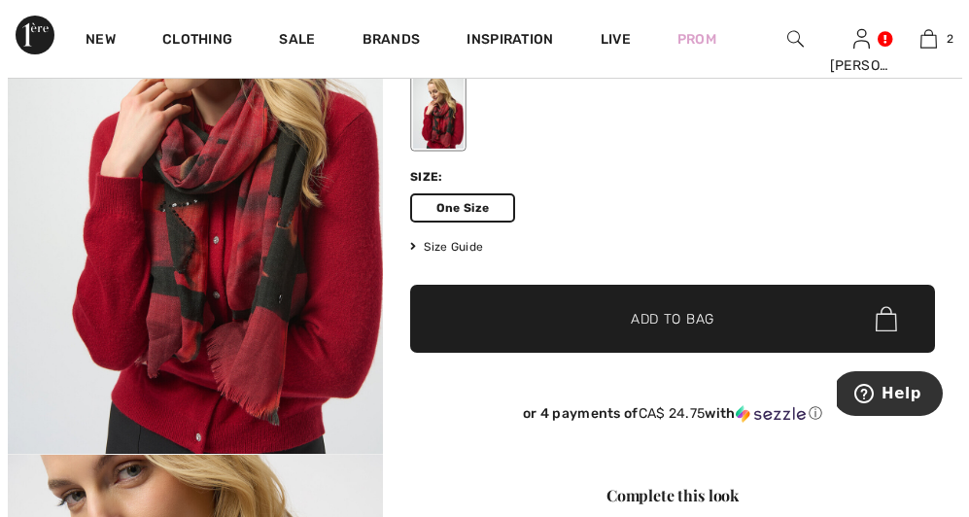
scroll to position [197, 0]
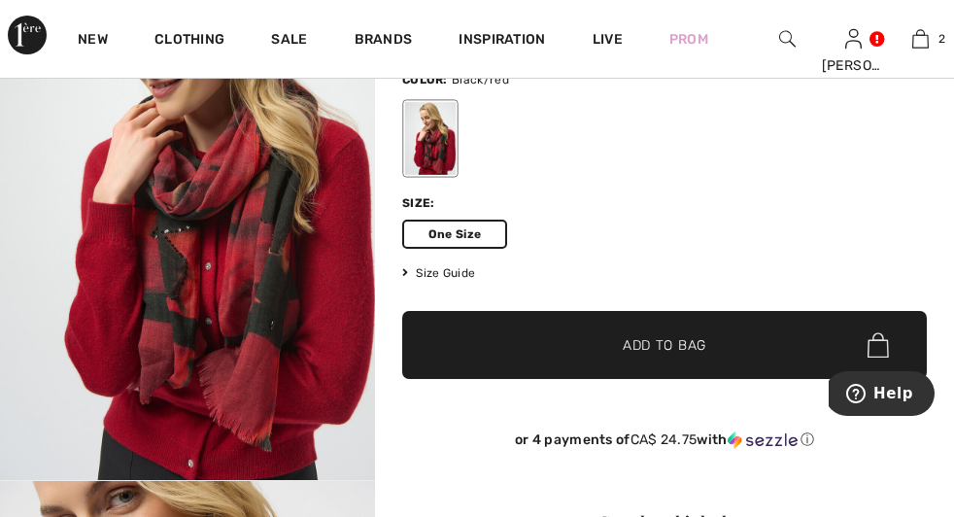
click at [0, 0] on img at bounding box center [0, 0] width 0 height 0
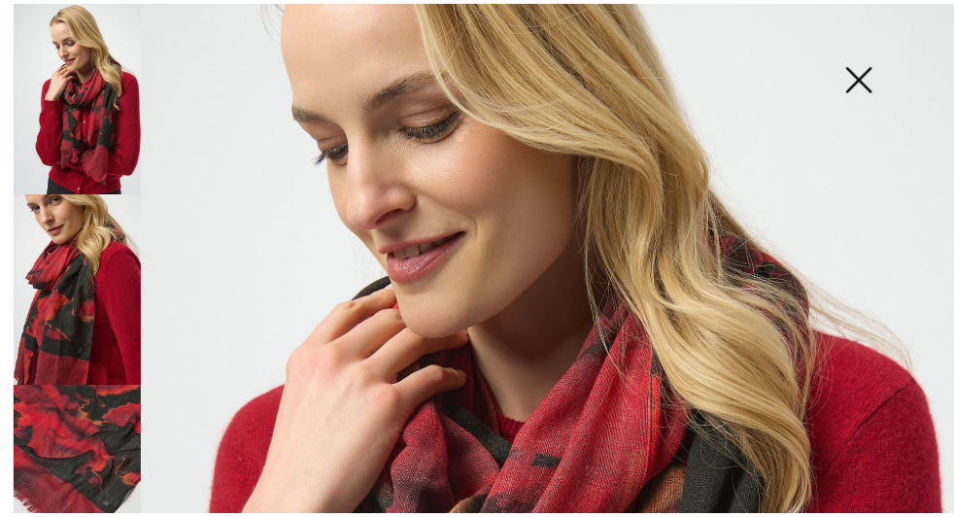
scroll to position [0, 0]
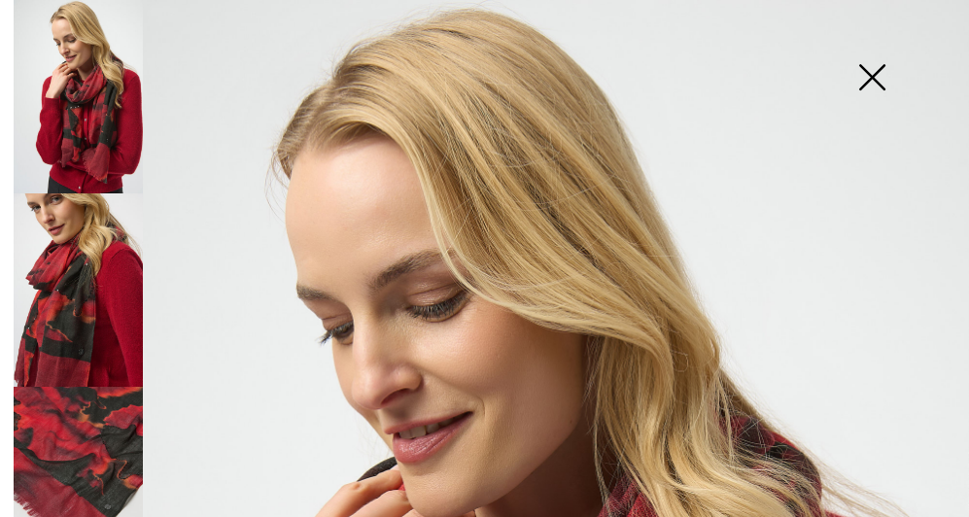
click at [871, 73] on img at bounding box center [871, 79] width 97 height 100
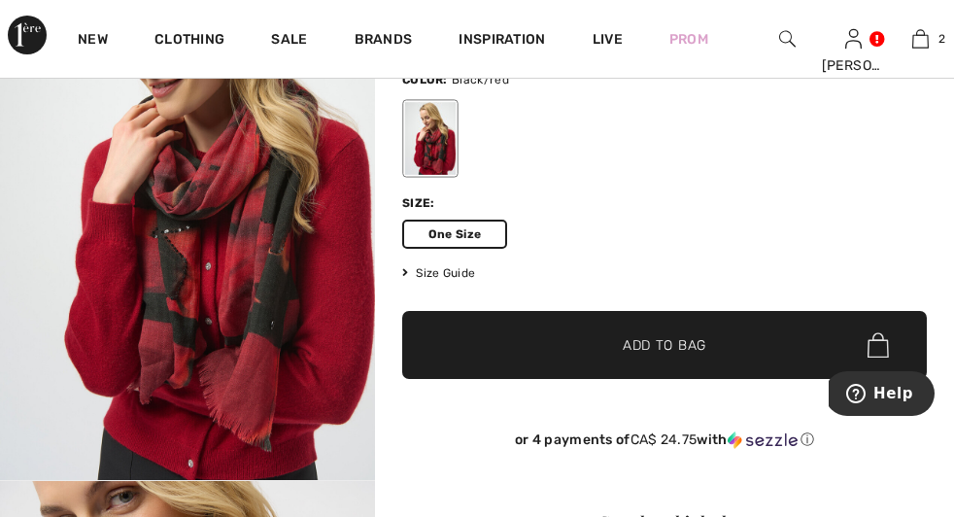
click at [871, 73] on div "[PERSON_NAME] Hi, [PERSON_NAME]! 850 = Free Top My Info Orders My Addresses Wis…" at bounding box center [854, 39] width 67 height 78
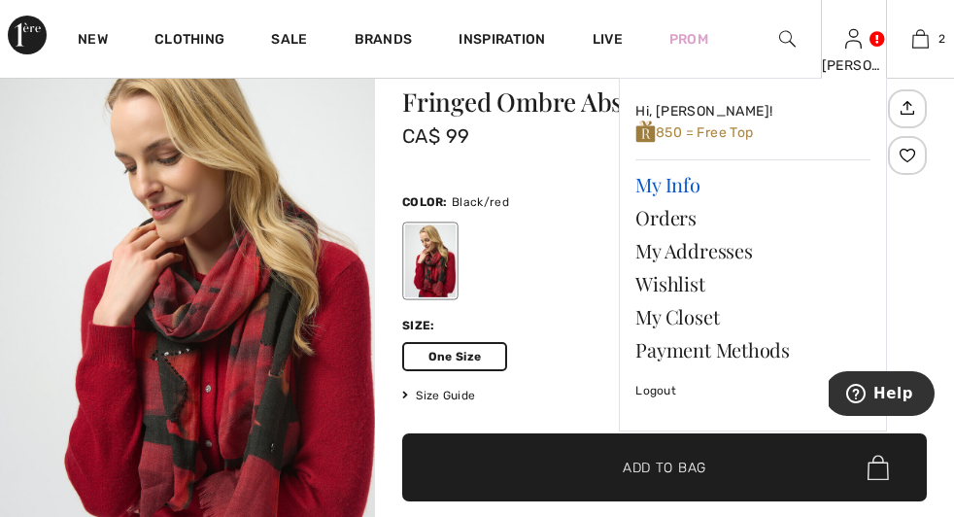
scroll to position [49, 0]
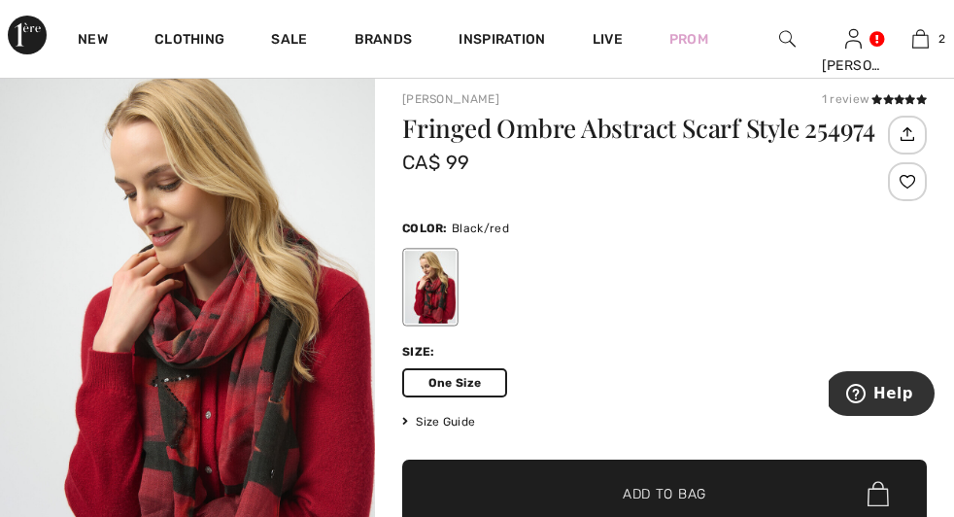
click at [648, 484] on span "Add to Bag" at bounding box center [665, 494] width 84 height 20
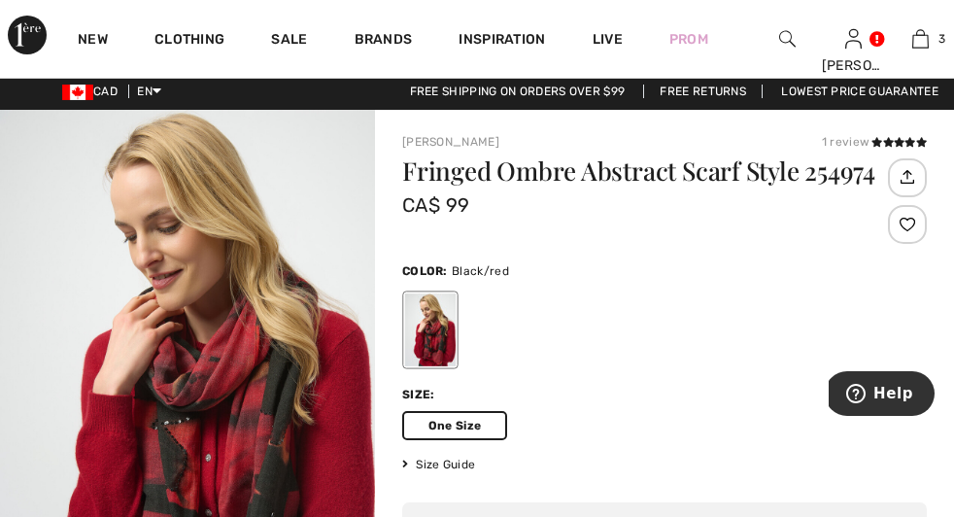
scroll to position [0, 0]
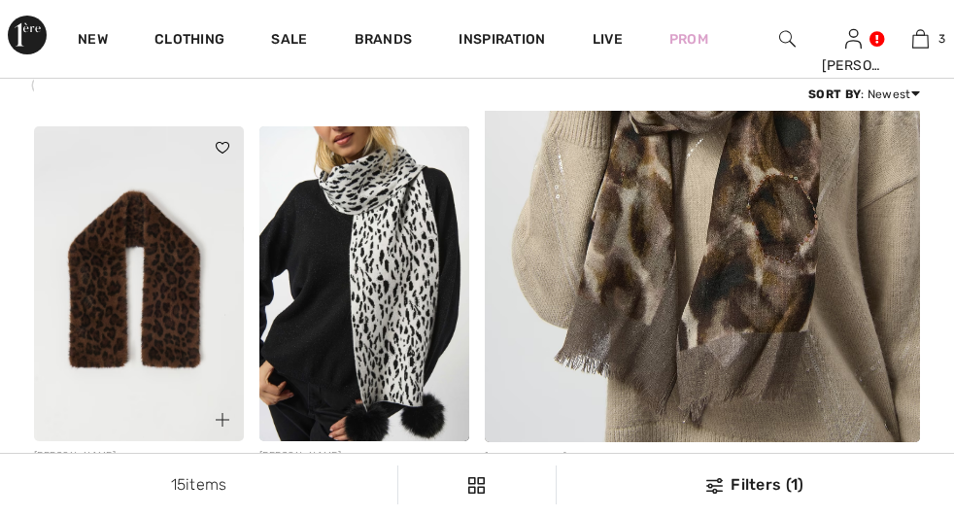
checkbox input "true"
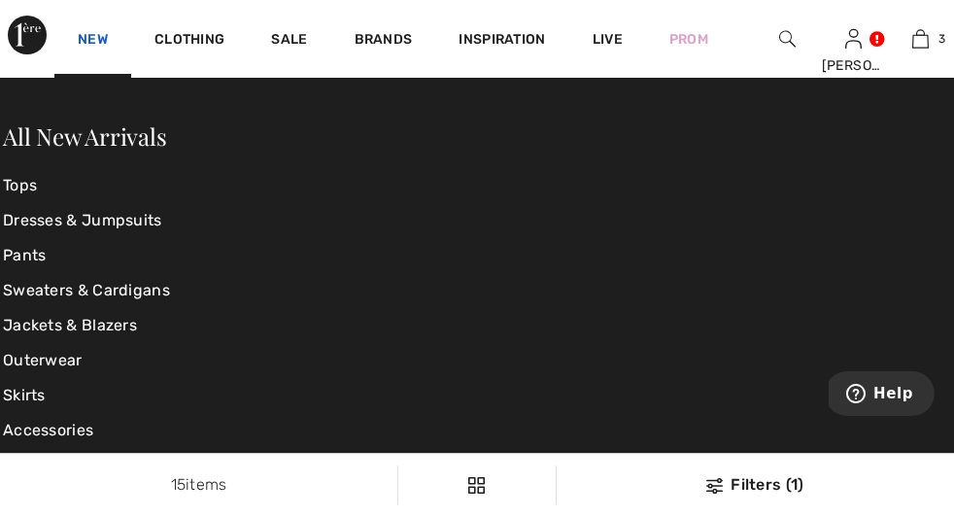
click at [85, 31] on link "New" at bounding box center [93, 41] width 30 height 20
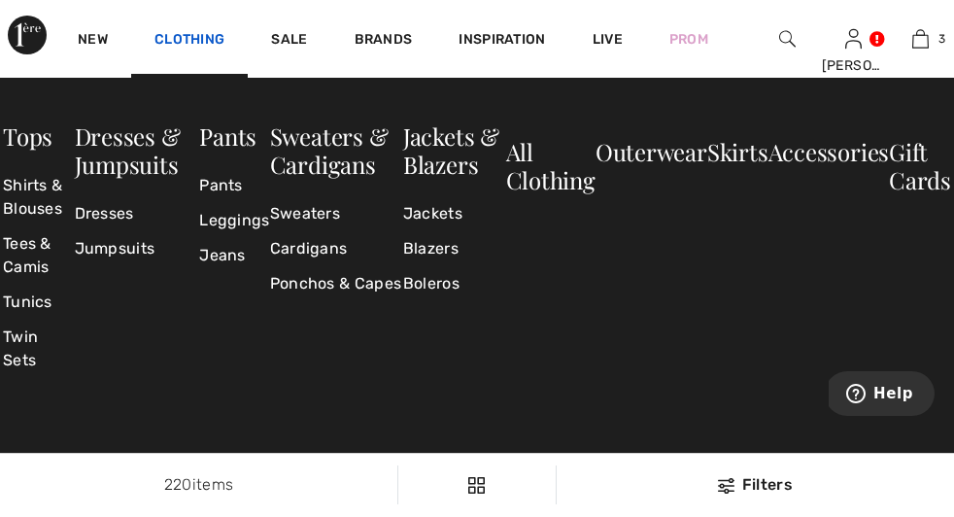
click at [185, 31] on link "Clothing" at bounding box center [189, 41] width 70 height 20
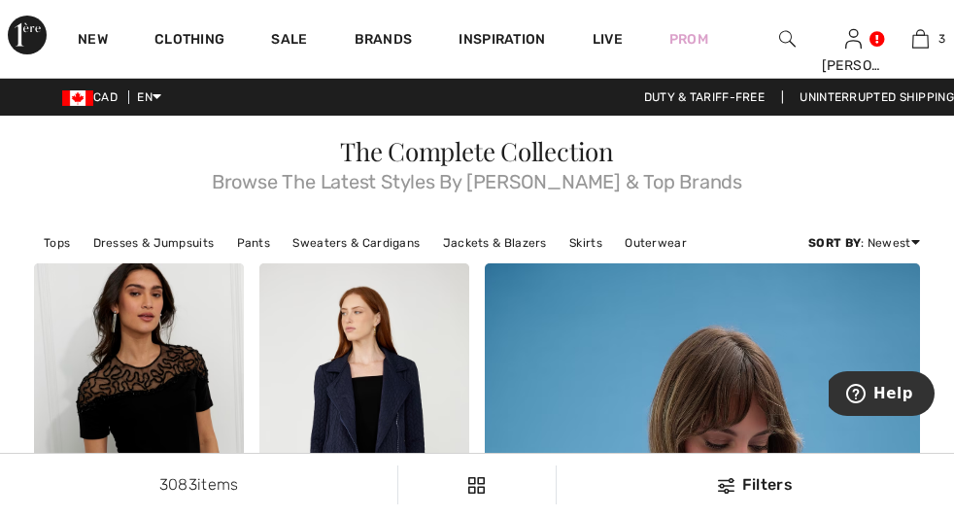
click at [779, 32] on img at bounding box center [787, 38] width 17 height 23
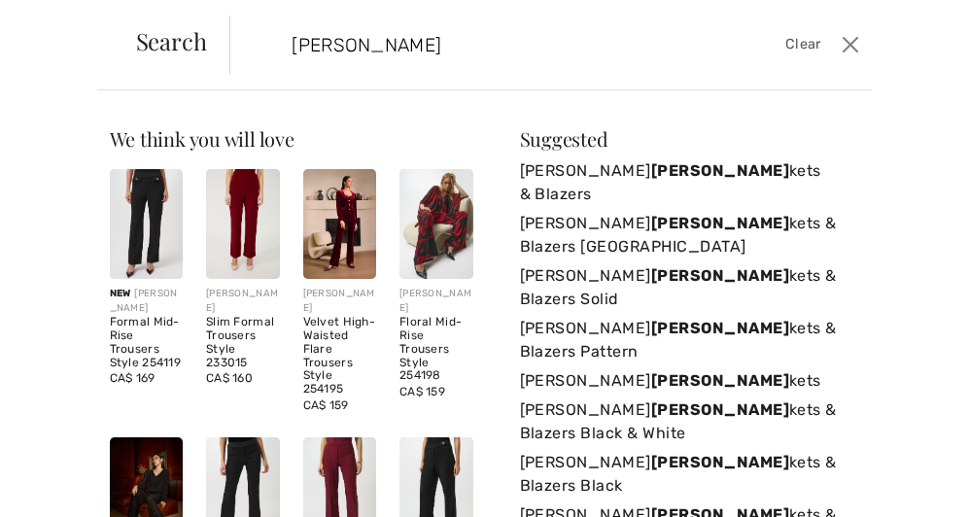
type input "[PERSON_NAME] jacket"
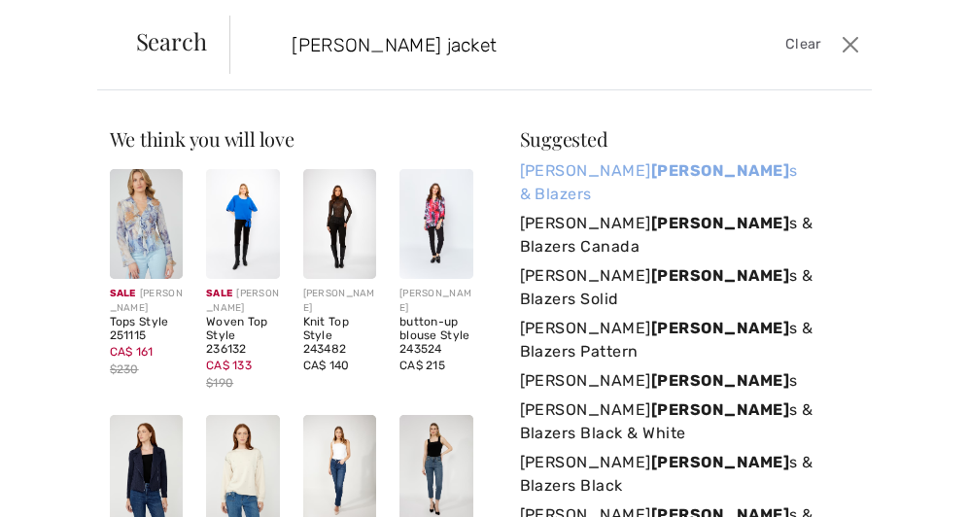
click at [737, 164] on link "[PERSON_NAME] Jacket s & Blazers" at bounding box center [690, 182] width 340 height 52
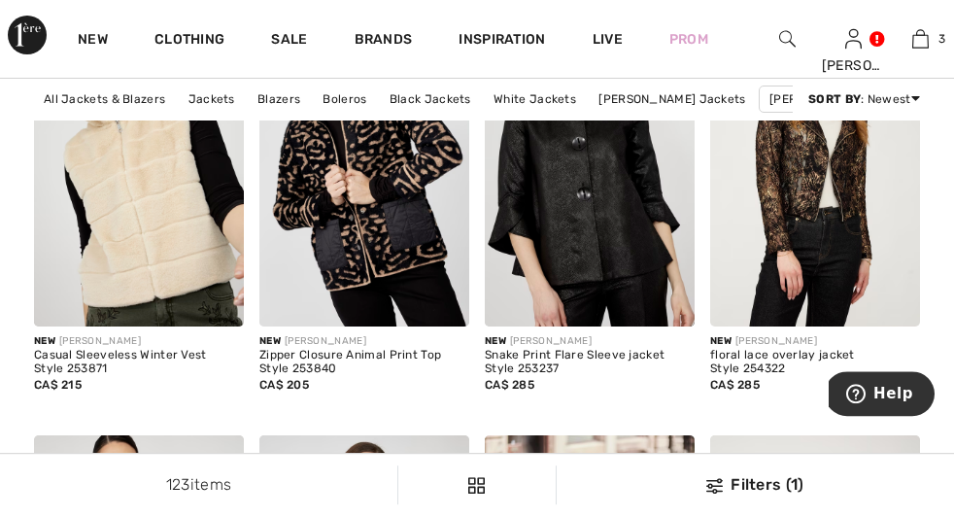
scroll to position [1073, 0]
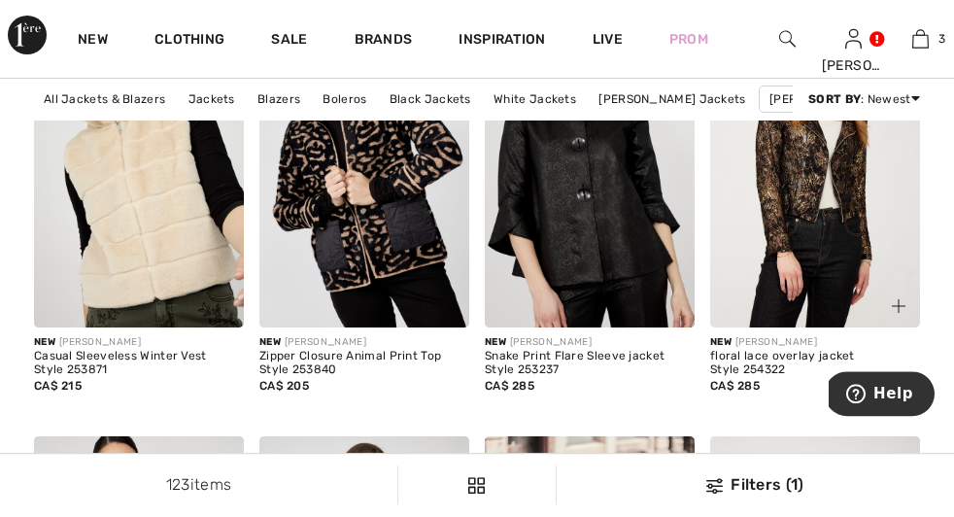
click at [800, 181] on img at bounding box center [815, 170] width 210 height 315
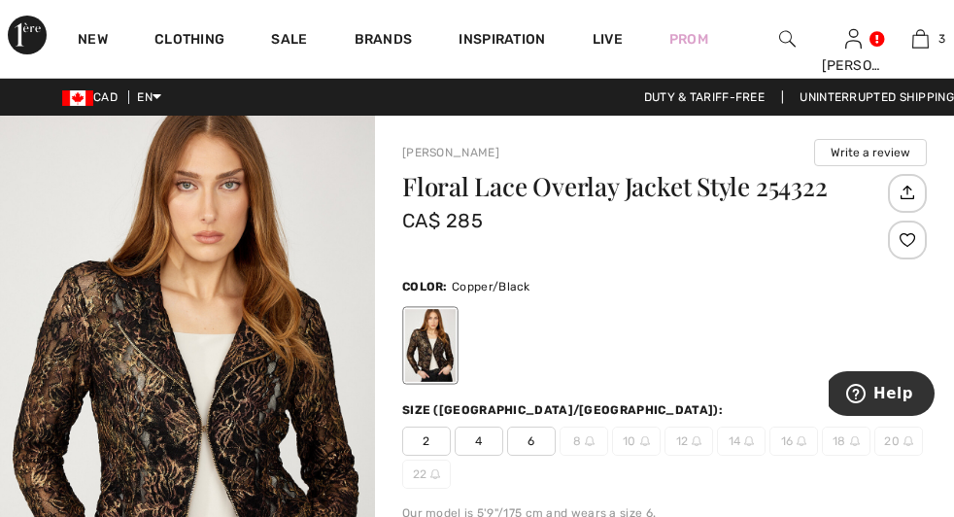
checkbox input "true"
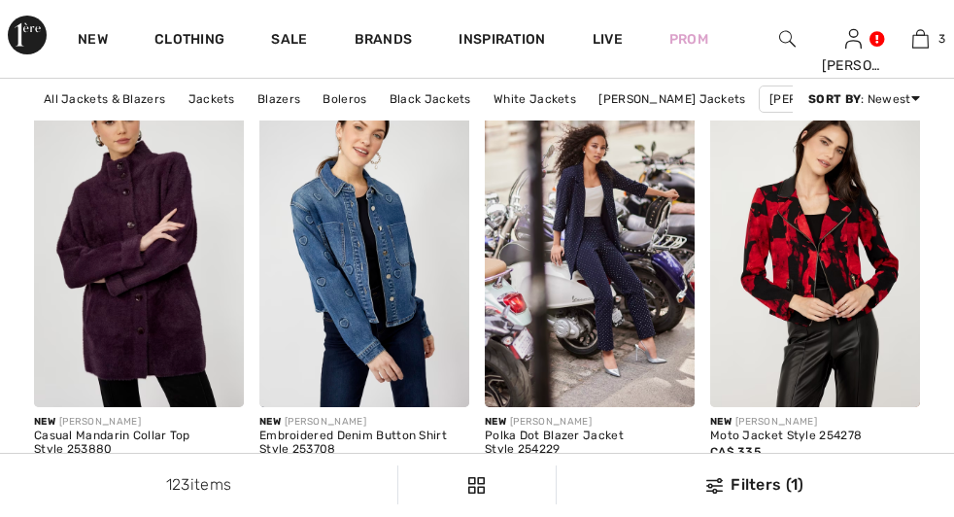
checkbox input "true"
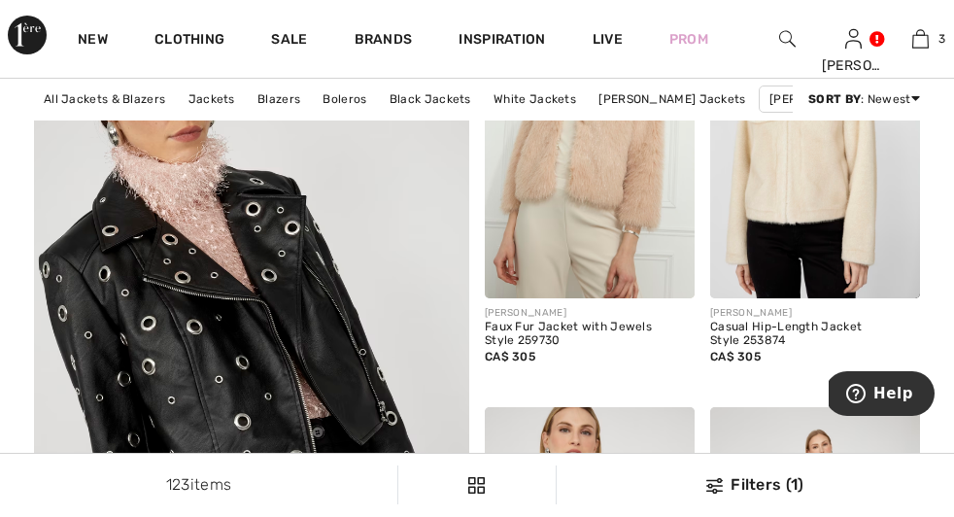
scroll to position [3544, 0]
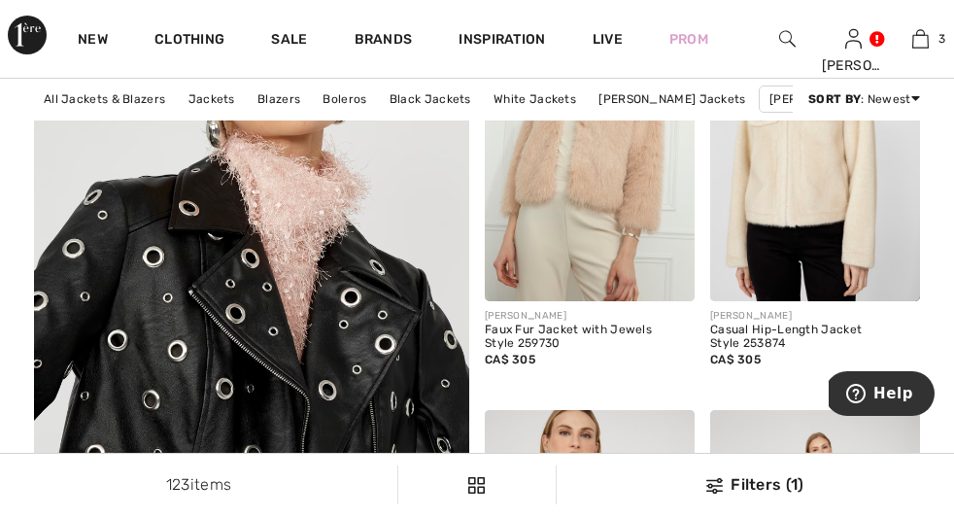
click at [95, 276] on img at bounding box center [251, 377] width 523 height 783
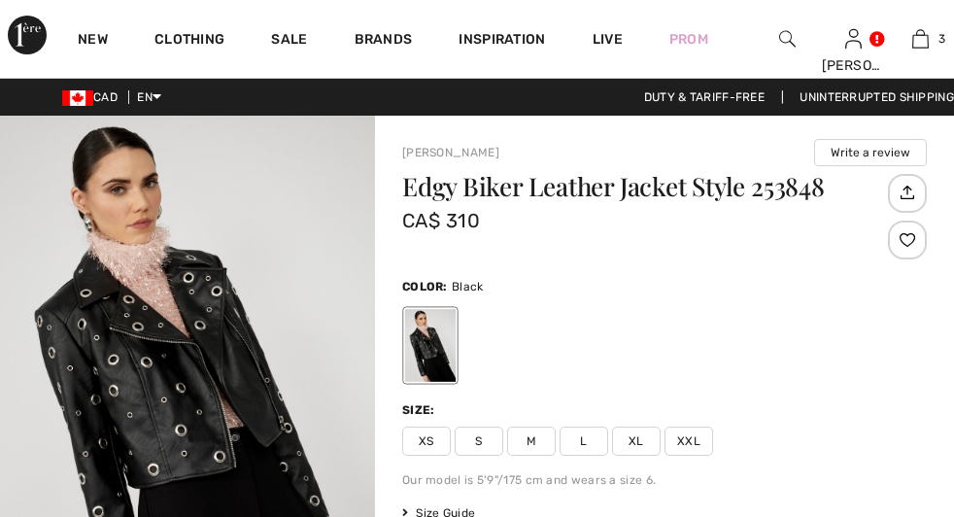
checkbox input "true"
click at [460, 199] on h1 "Edgy Biker Leather Jacket Style 253848" at bounding box center [642, 186] width 481 height 25
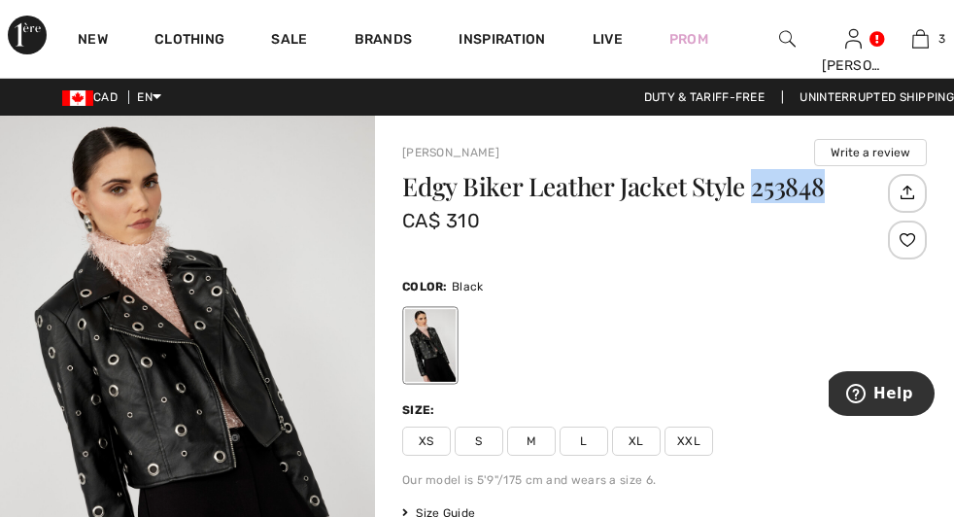
click at [460, 199] on h1 "Edgy Biker Leather Jacket Style 253848" at bounding box center [642, 186] width 481 height 25
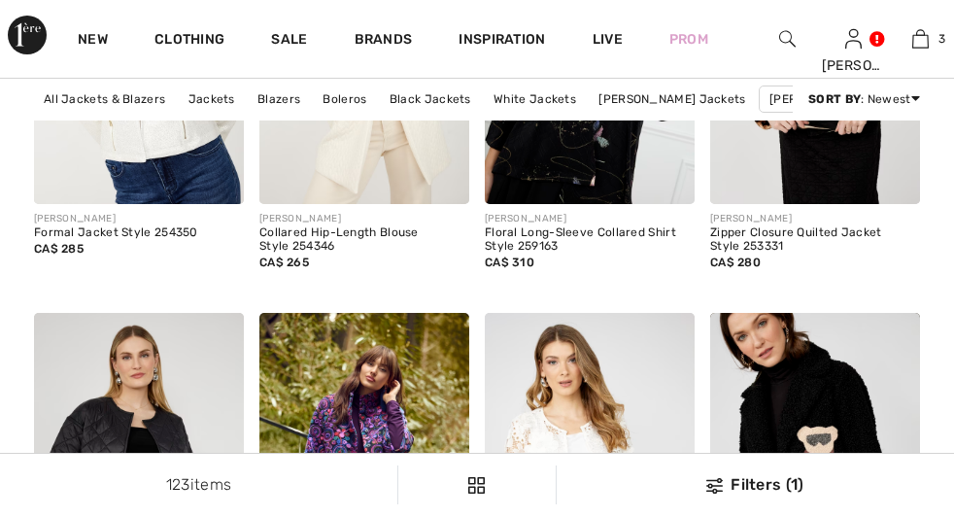
scroll to position [4650, 0]
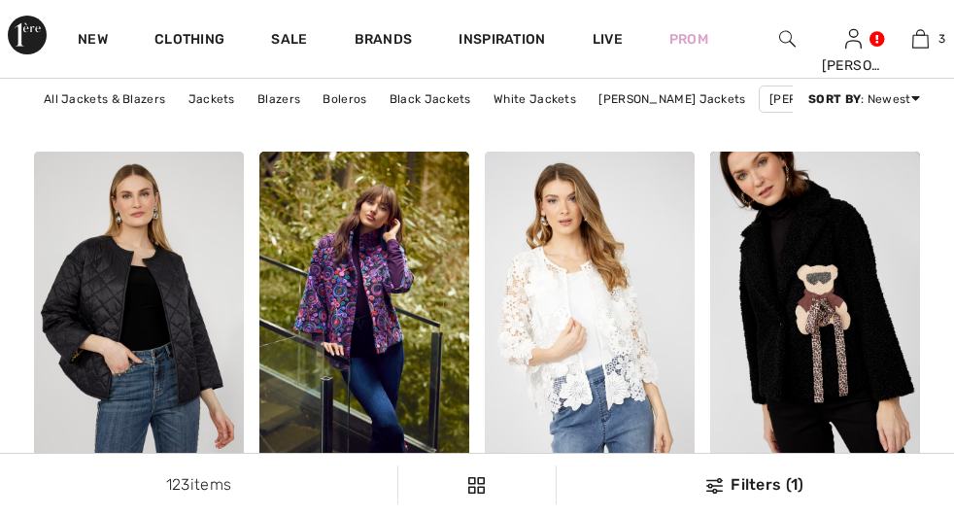
checkbox input "true"
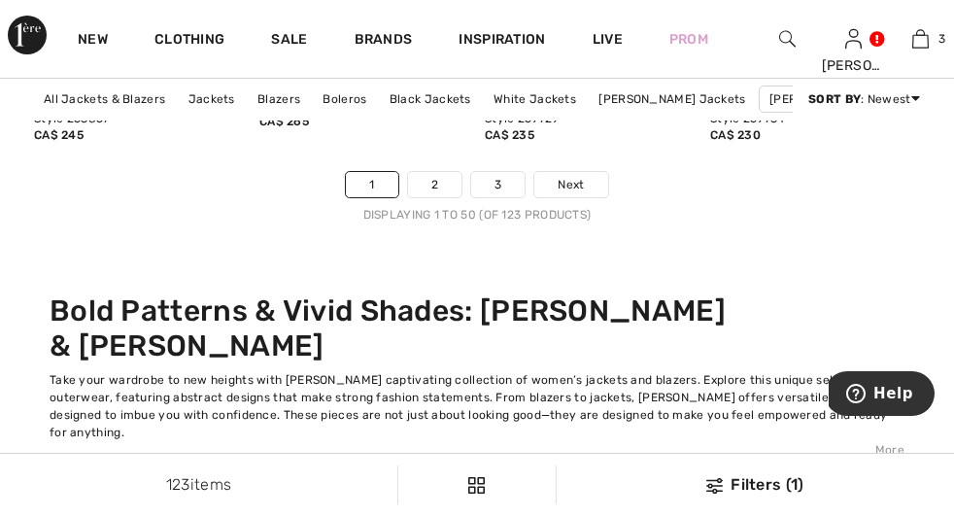
scroll to position [6431, 0]
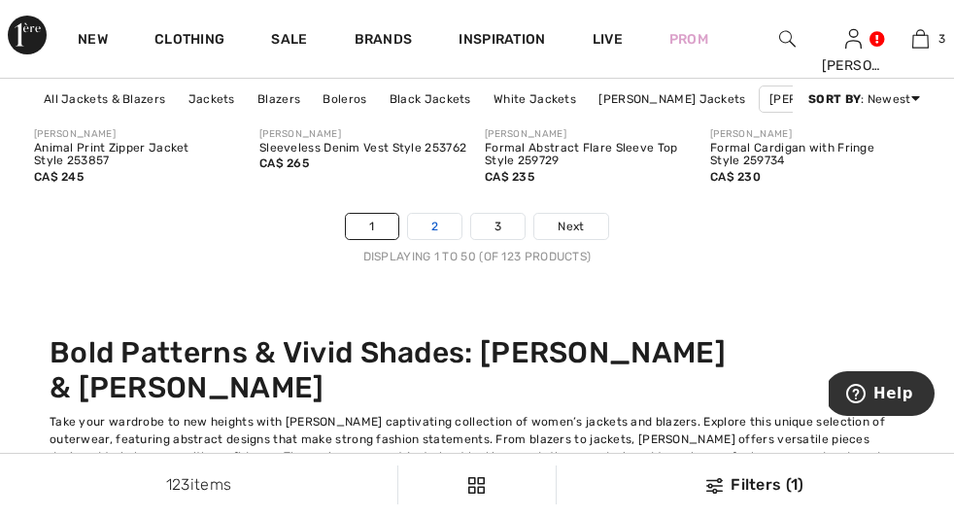
click at [441, 239] on link "2" at bounding box center [434, 226] width 53 height 25
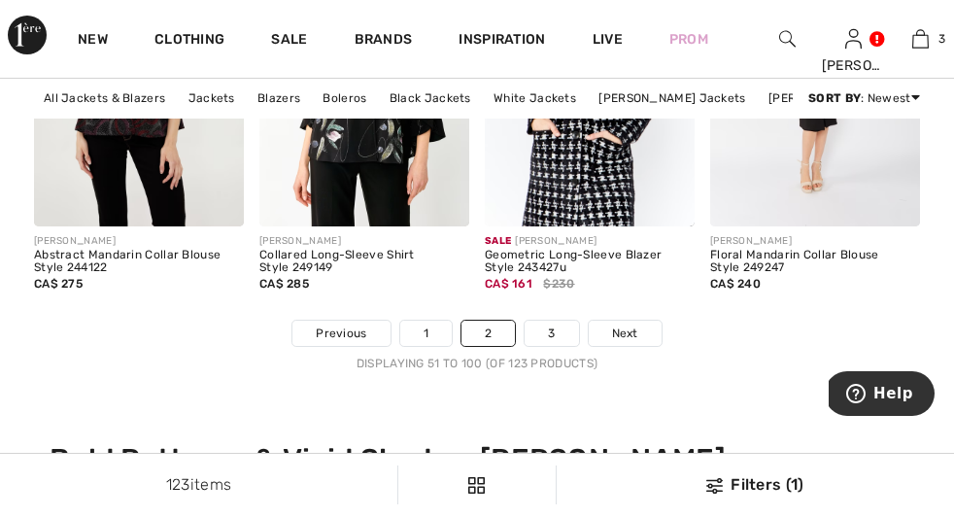
scroll to position [6429, 0]
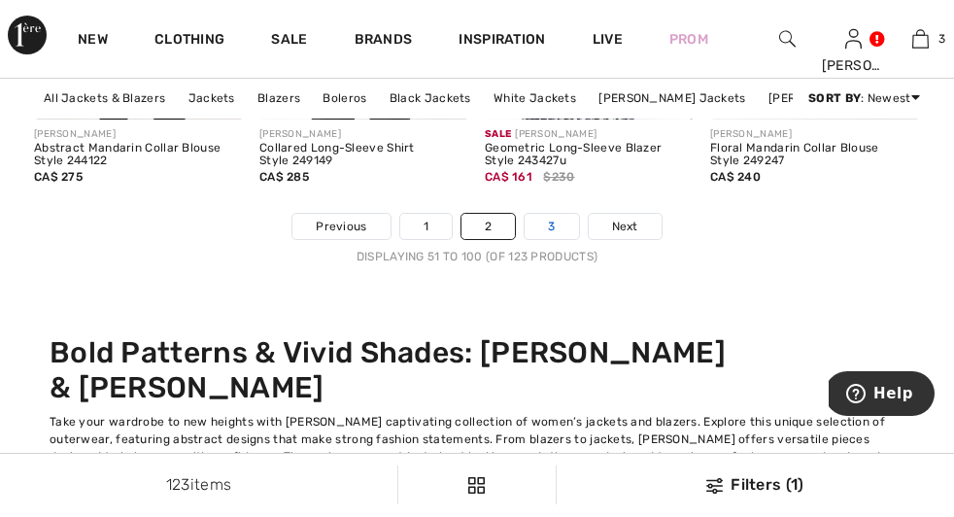
click at [554, 239] on link "3" at bounding box center [551, 226] width 53 height 25
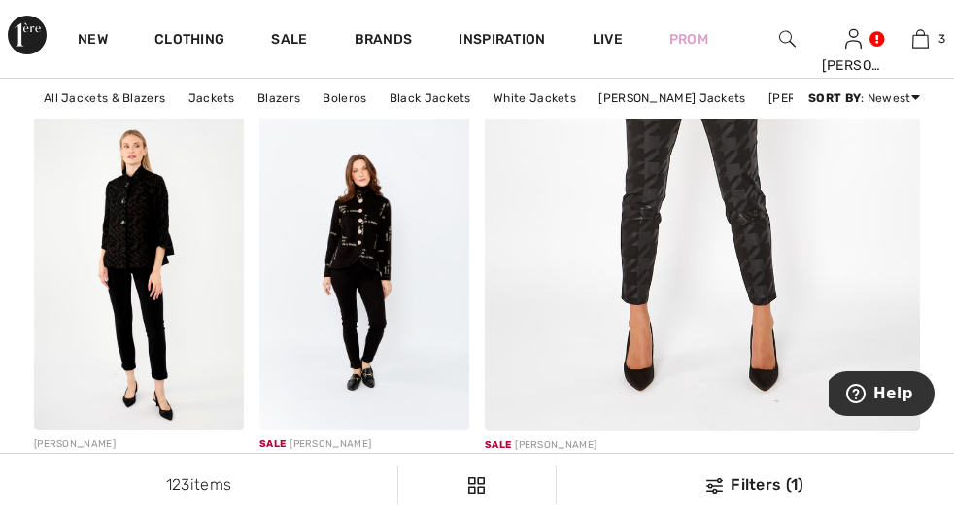
scroll to position [525, 0]
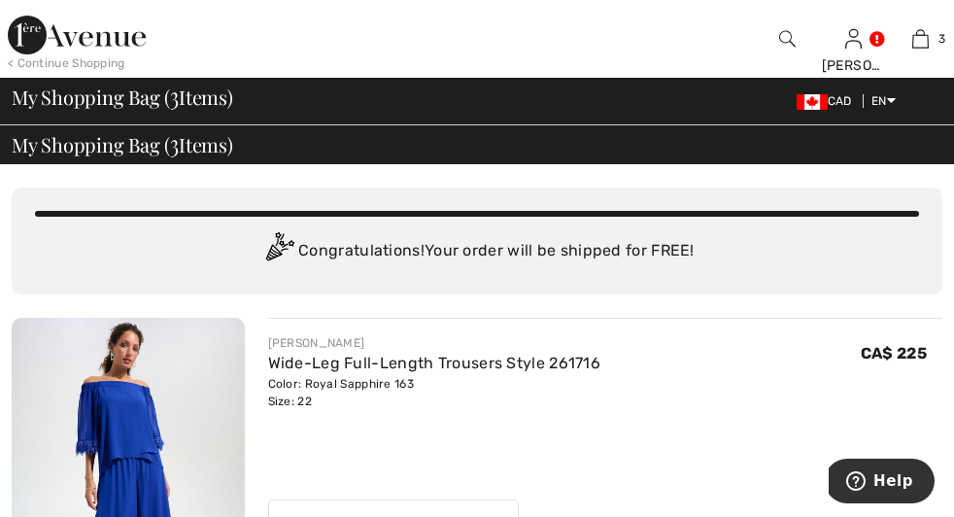
click at [90, 392] on img at bounding box center [128, 492] width 233 height 349
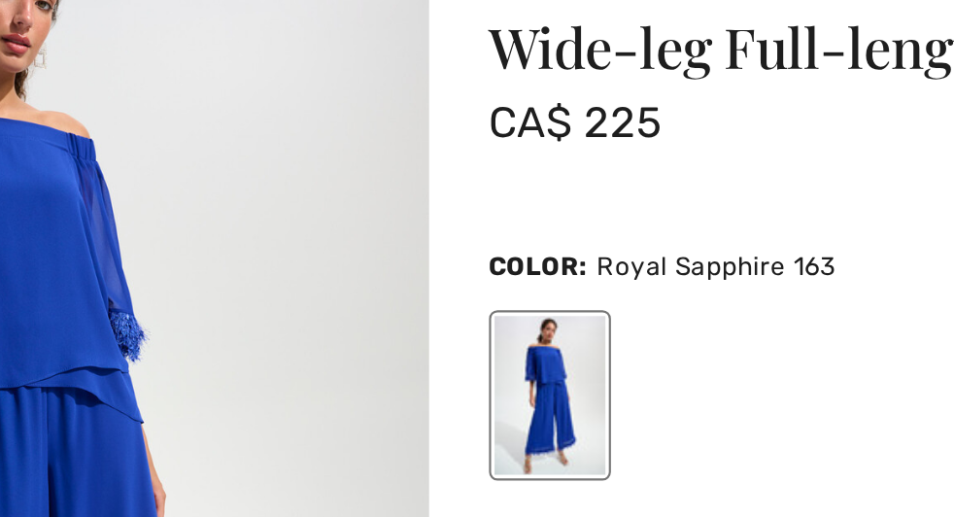
checkbox input "true"
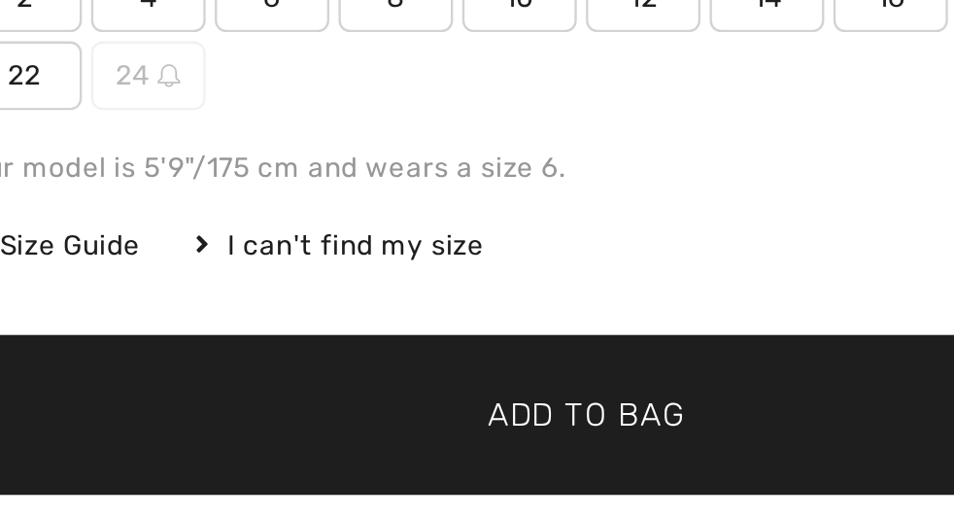
scroll to position [144, 0]
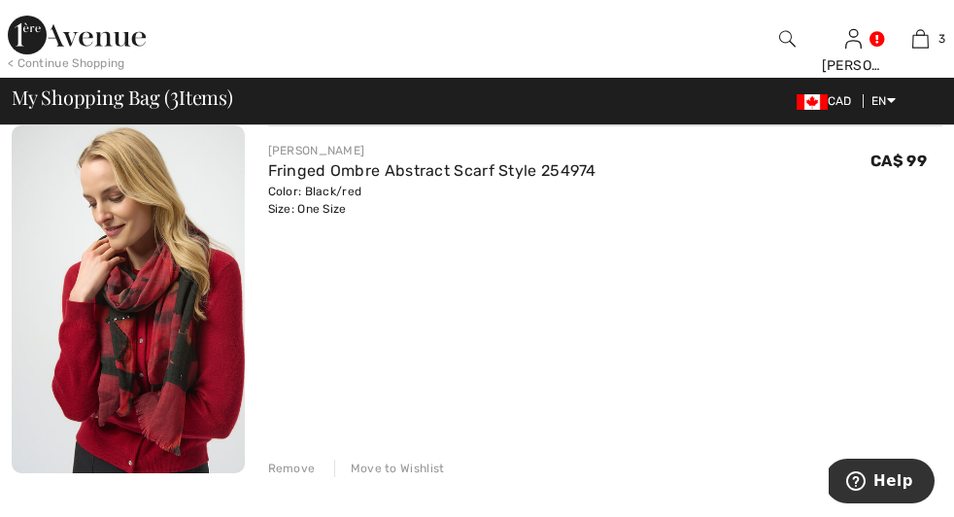
scroll to position [952, 0]
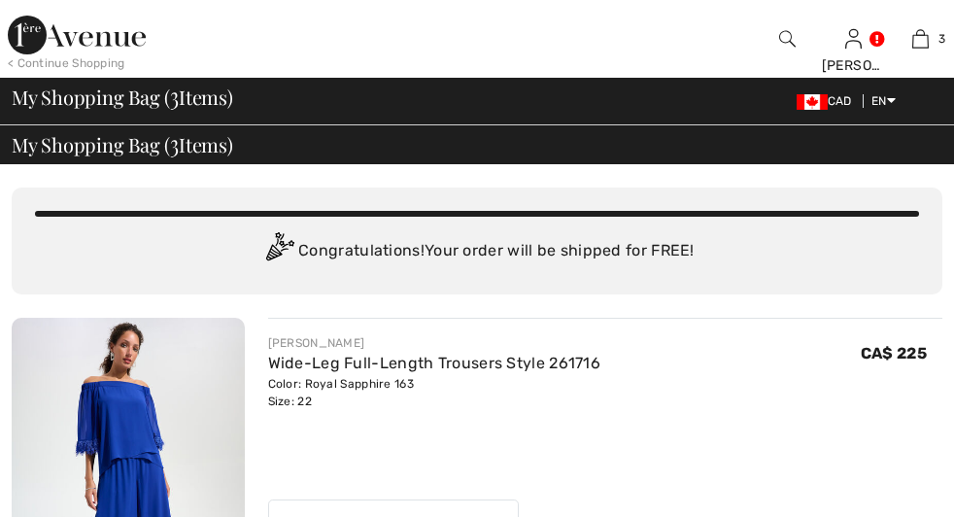
checkbox input "true"
click at [82, 70] on div "< Continue Shopping" at bounding box center [67, 62] width 118 height 17
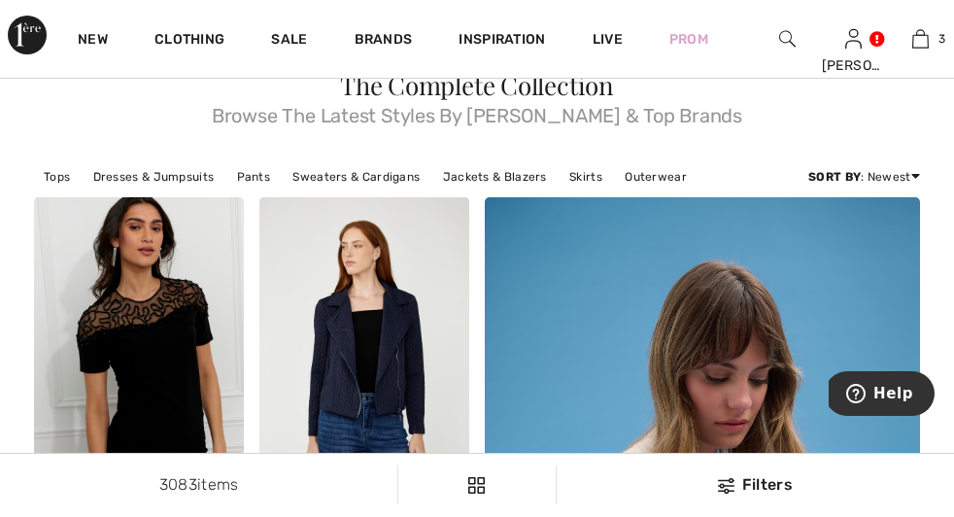
scroll to position [54, 0]
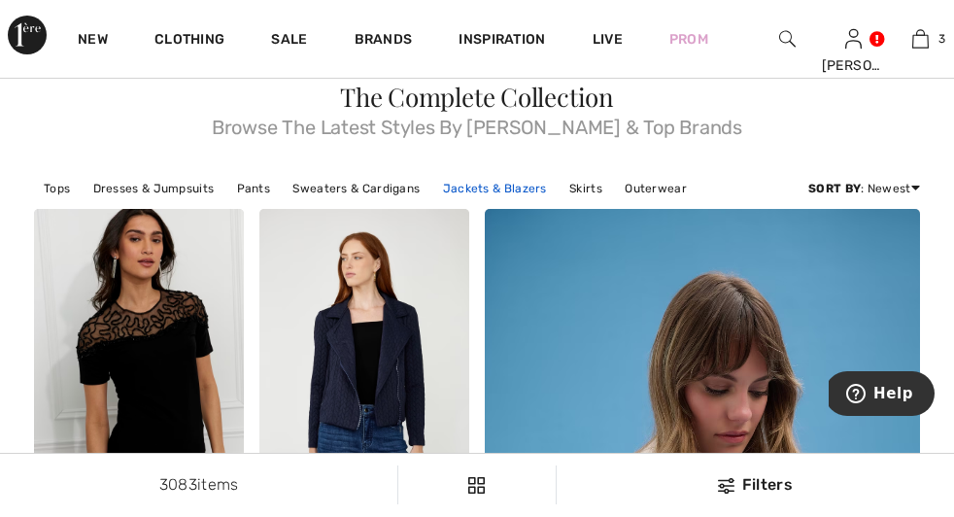
click at [557, 189] on link "Jackets & Blazers" at bounding box center [494, 188] width 123 height 25
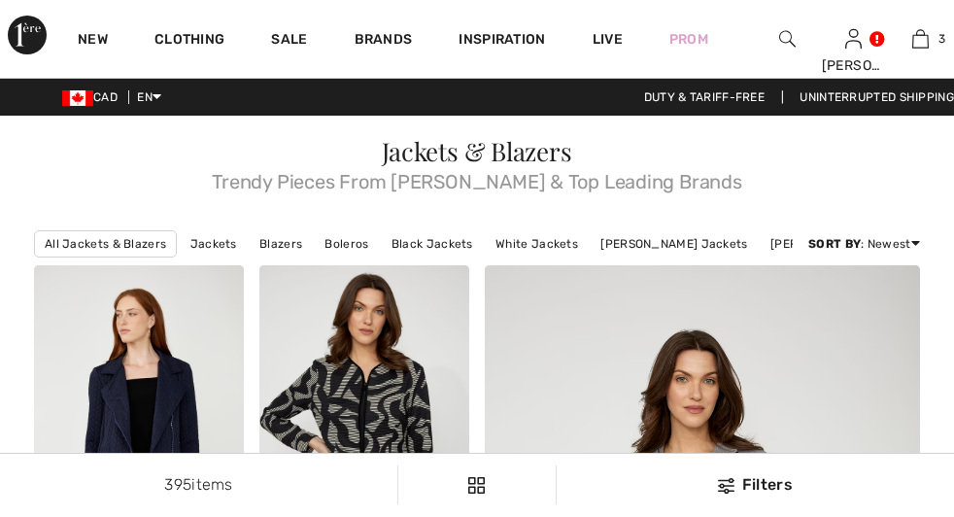
scroll to position [99, 0]
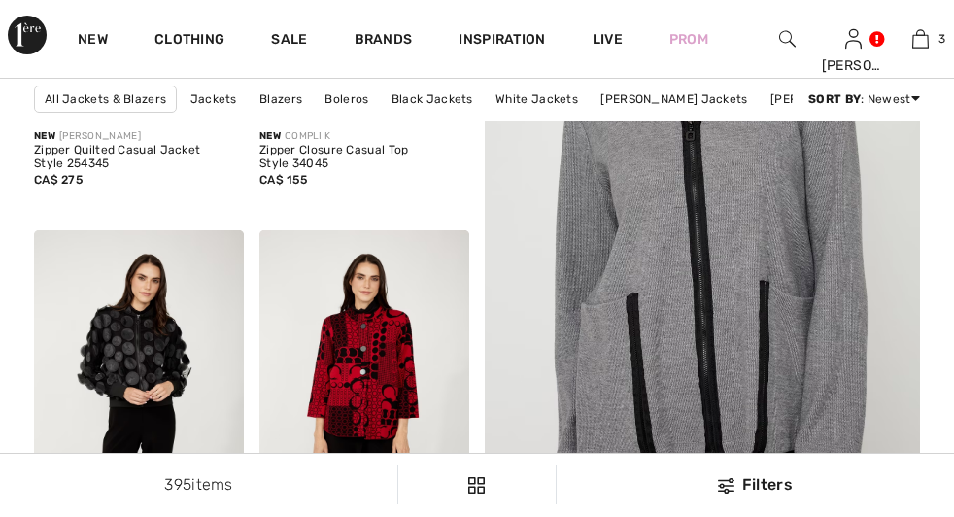
checkbox input "true"
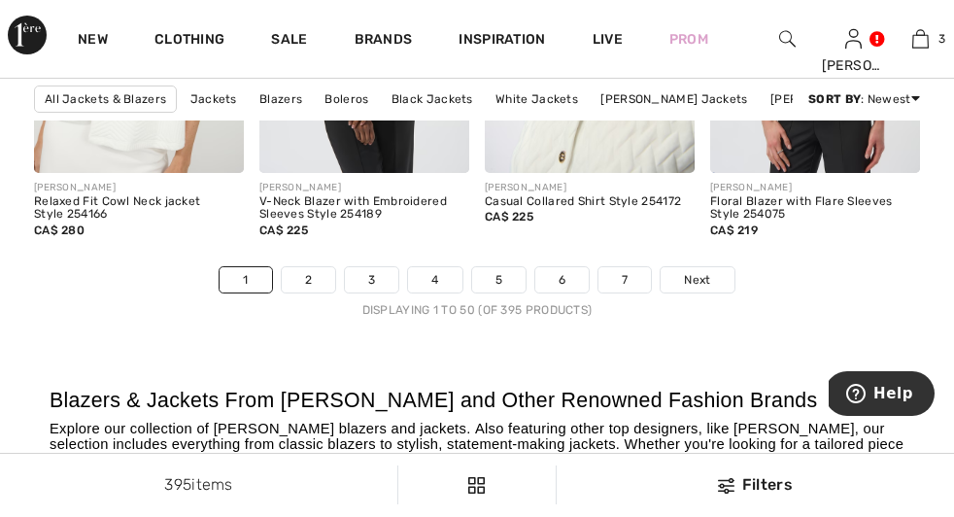
scroll to position [6431, 0]
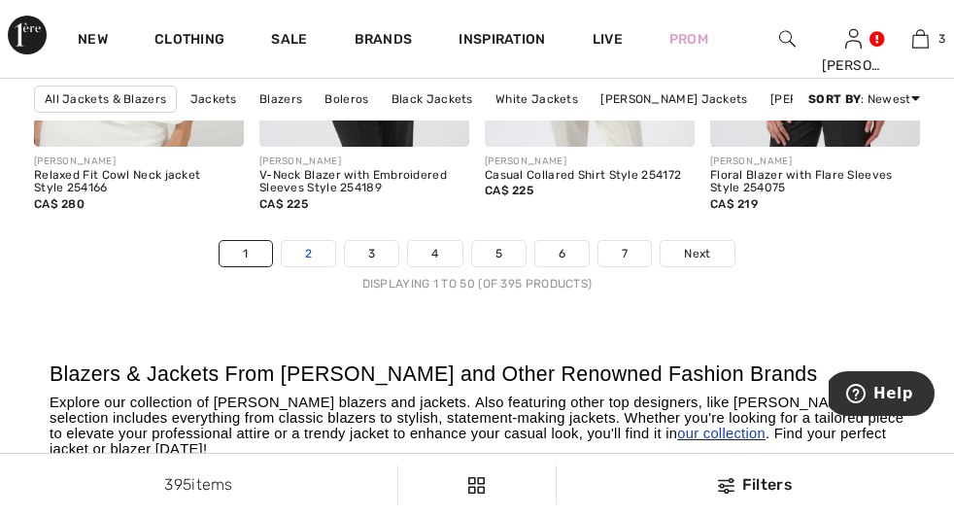
click at [302, 266] on link "2" at bounding box center [308, 253] width 53 height 25
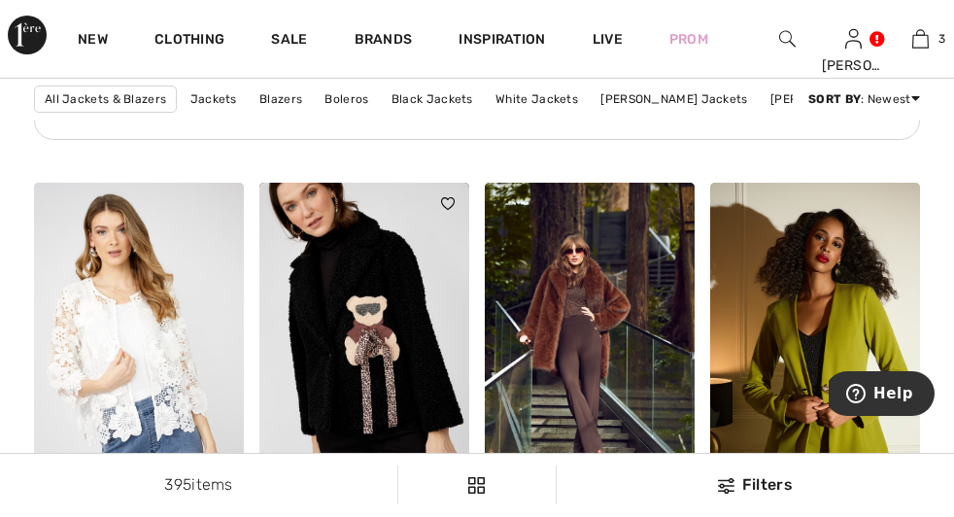
scroll to position [5224, 0]
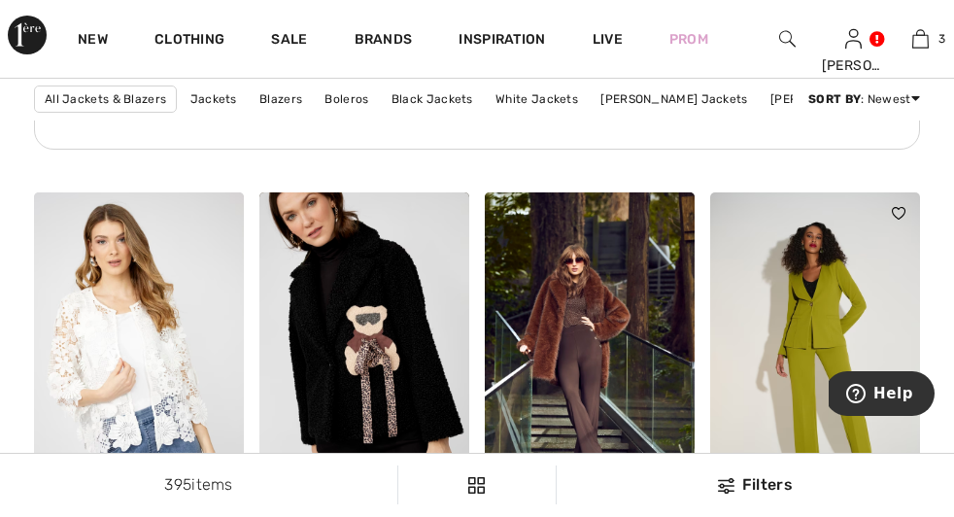
click at [801, 362] on img at bounding box center [815, 349] width 210 height 315
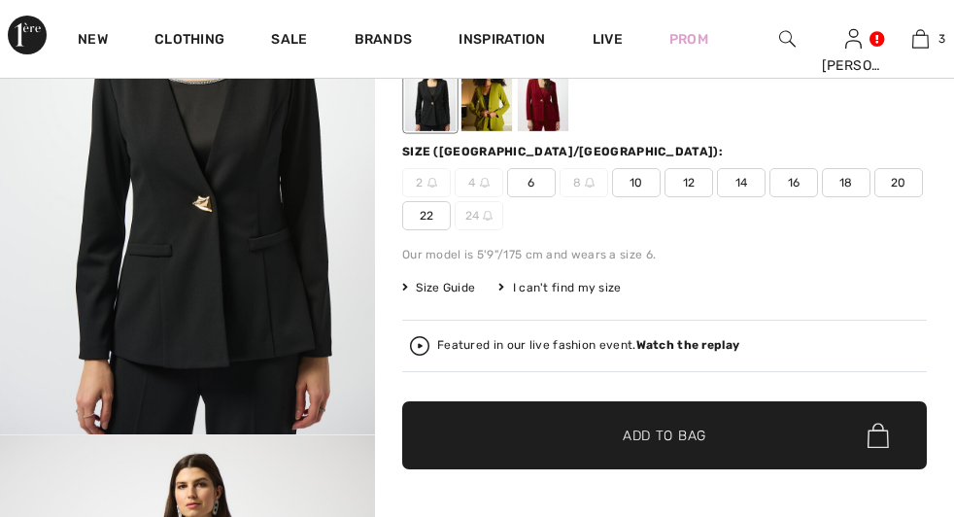
scroll to position [261, 0]
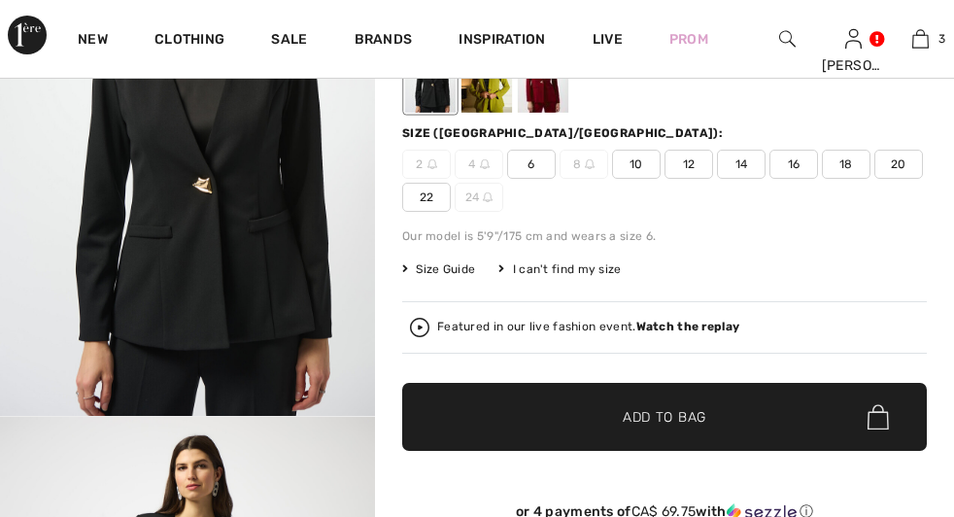
checkbox input "true"
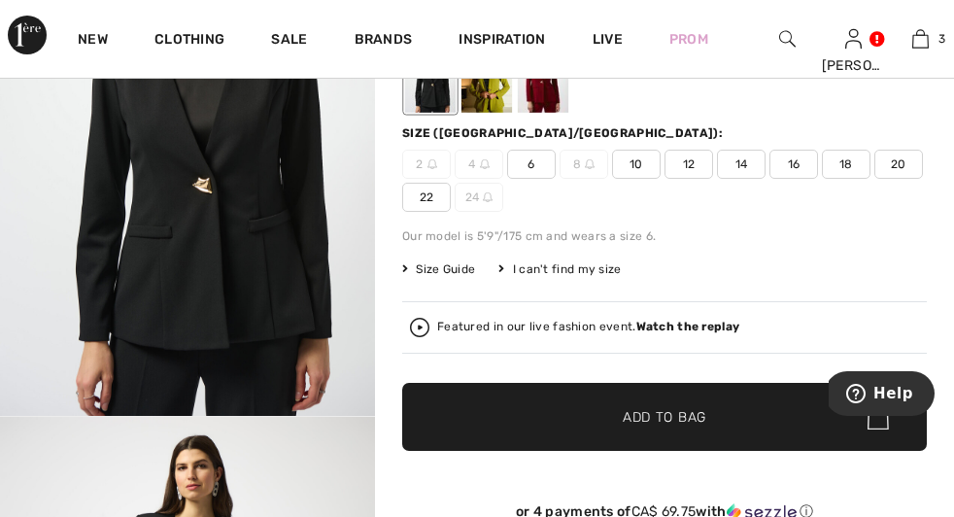
click at [451, 204] on span "22" at bounding box center [426, 197] width 49 height 29
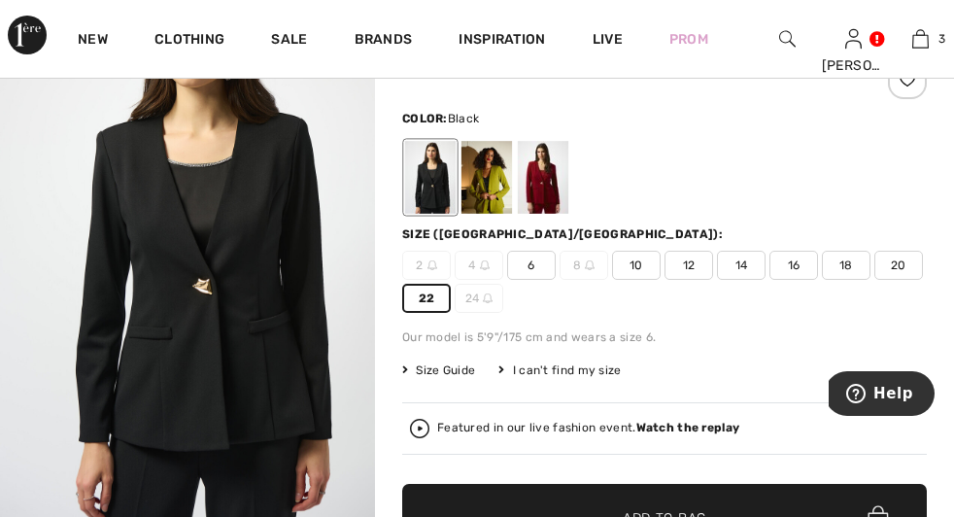
scroll to position [143, 0]
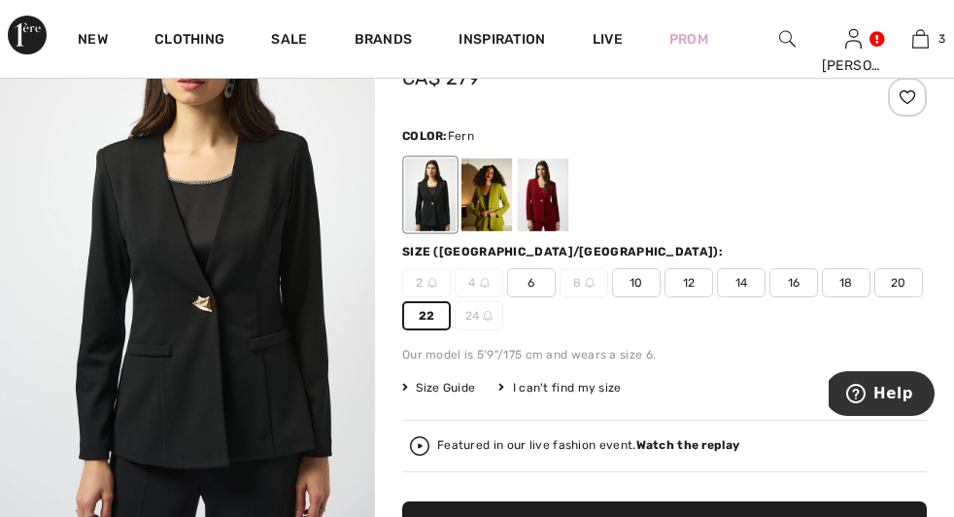
click at [497, 201] on div at bounding box center [486, 194] width 51 height 73
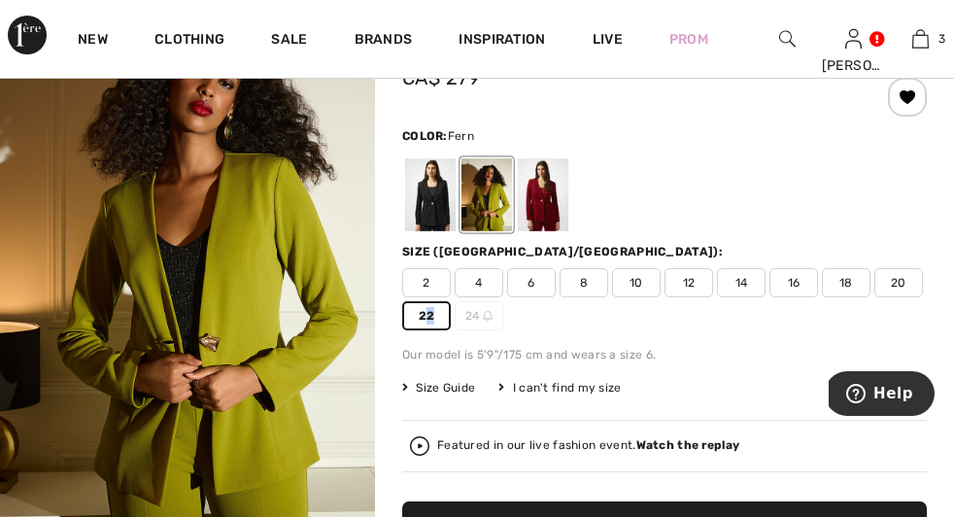
click at [451, 330] on span "22" at bounding box center [426, 315] width 49 height 29
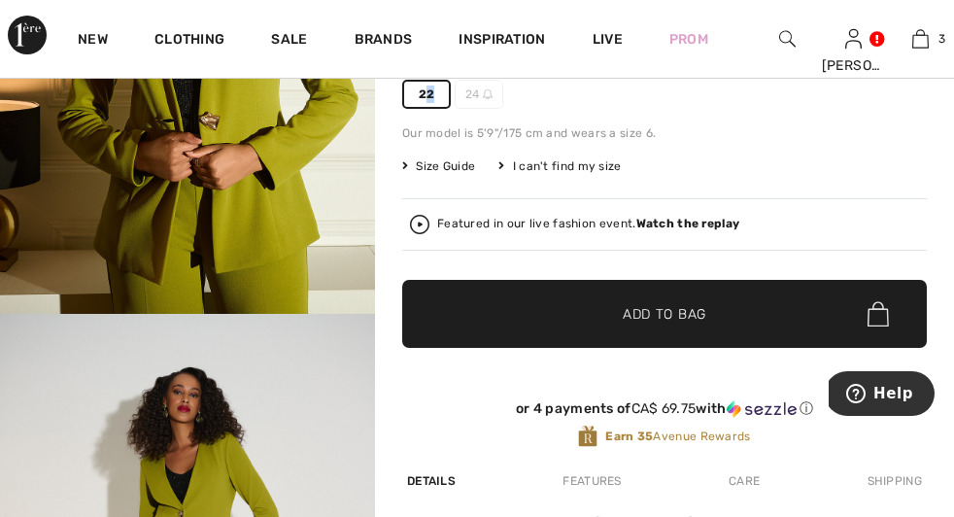
scroll to position [417, 0]
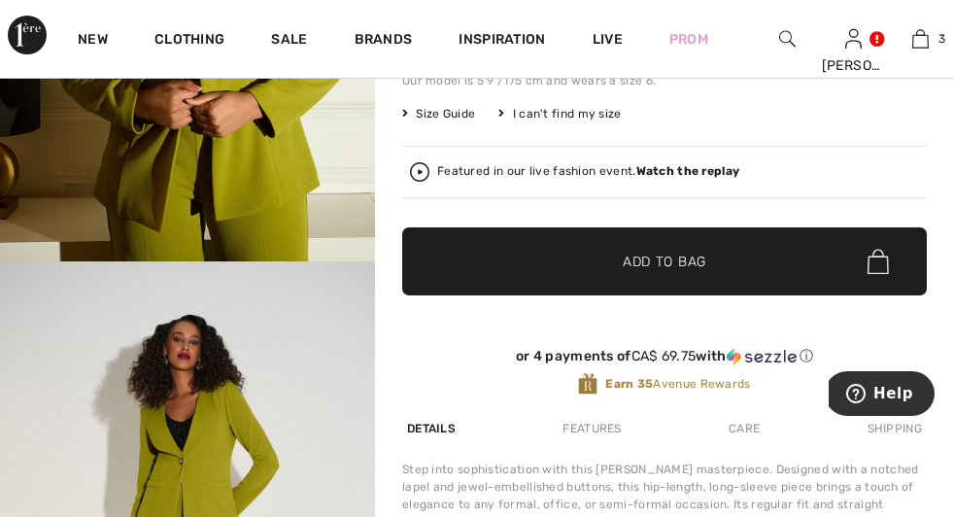
click at [612, 266] on span "✔ Added to Bag" at bounding box center [635, 262] width 119 height 20
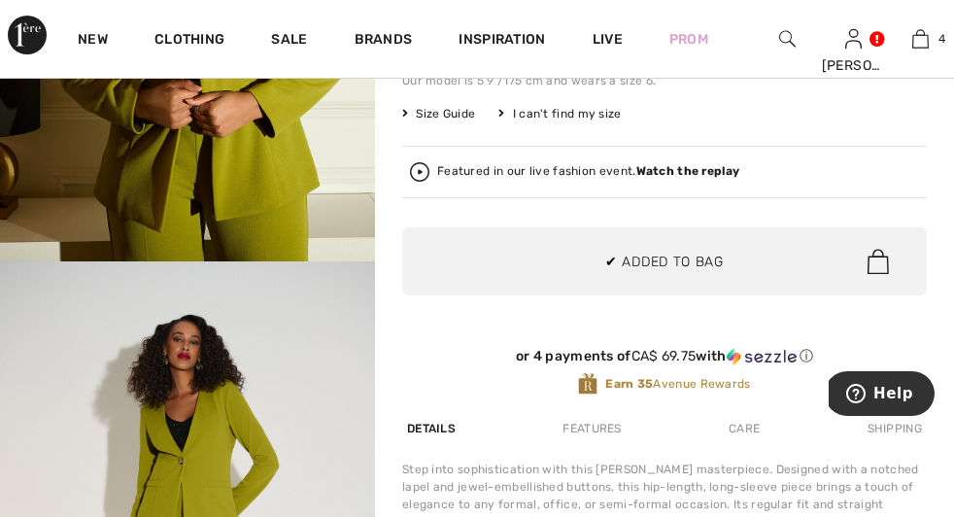
scroll to position [363, 0]
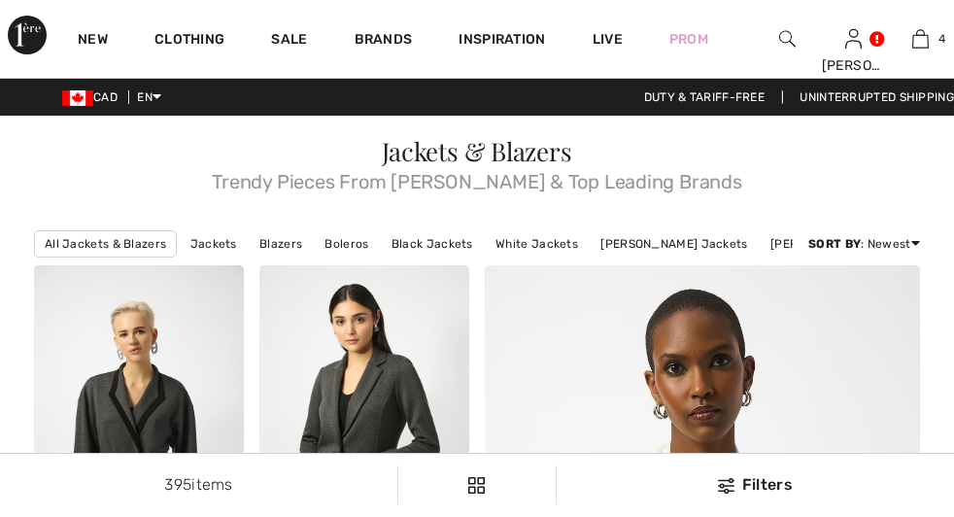
scroll to position [6287, 0]
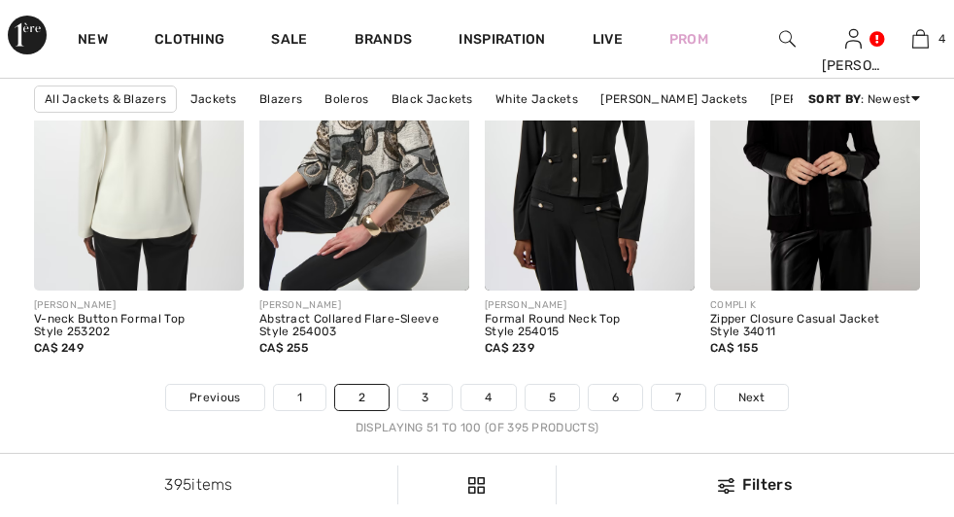
checkbox input "true"
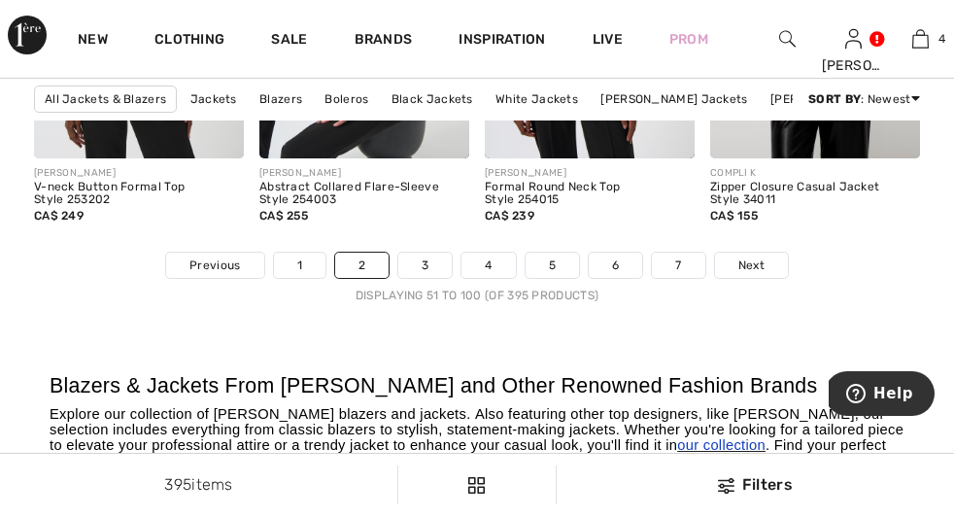
scroll to position [6361, 0]
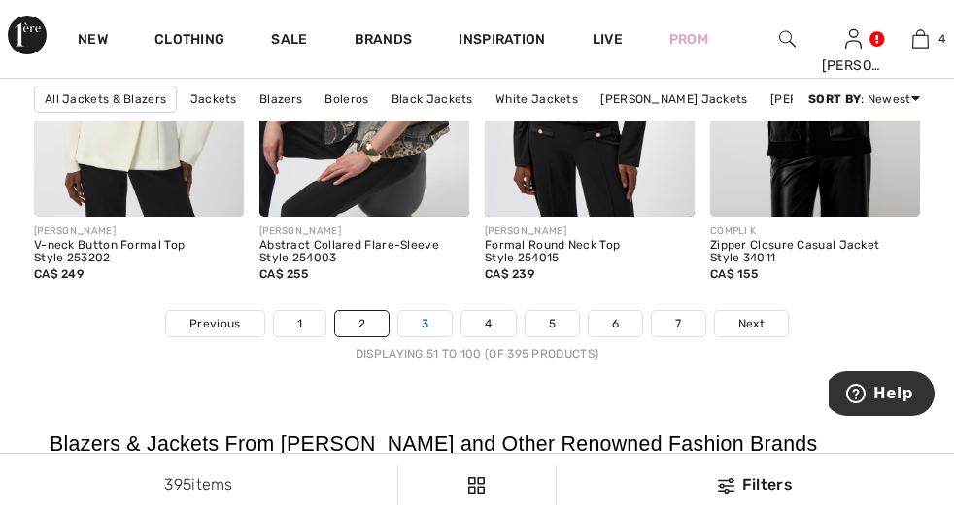
click at [412, 336] on link "3" at bounding box center [424, 323] width 53 height 25
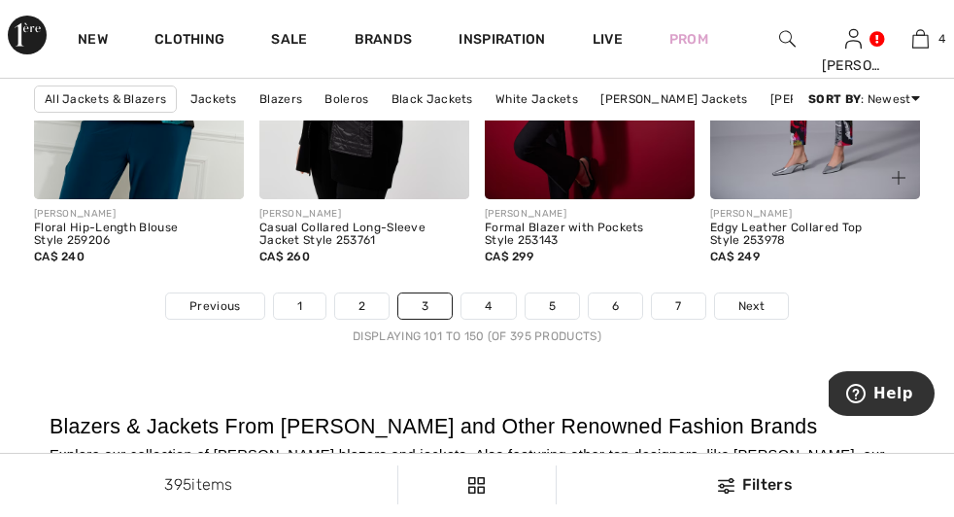
scroll to position [6394, 0]
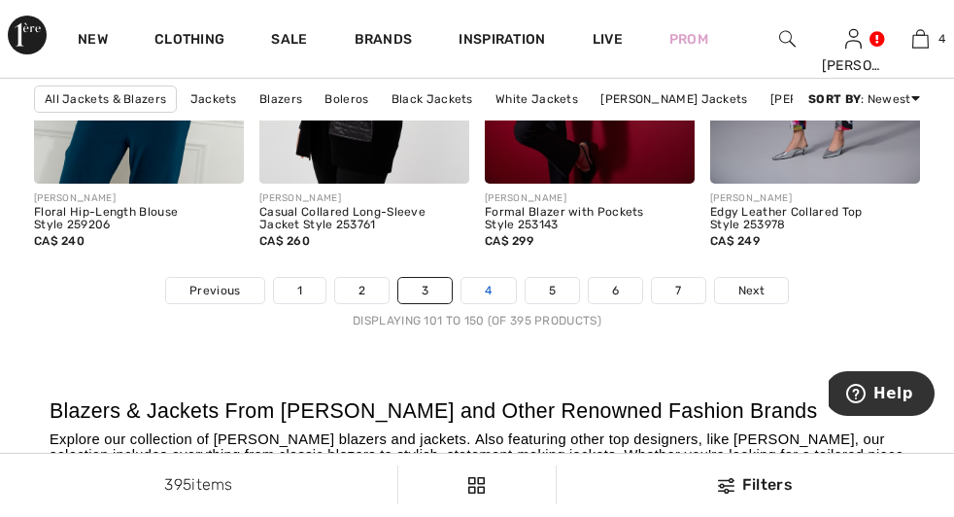
click at [498, 303] on link "4" at bounding box center [487, 290] width 53 height 25
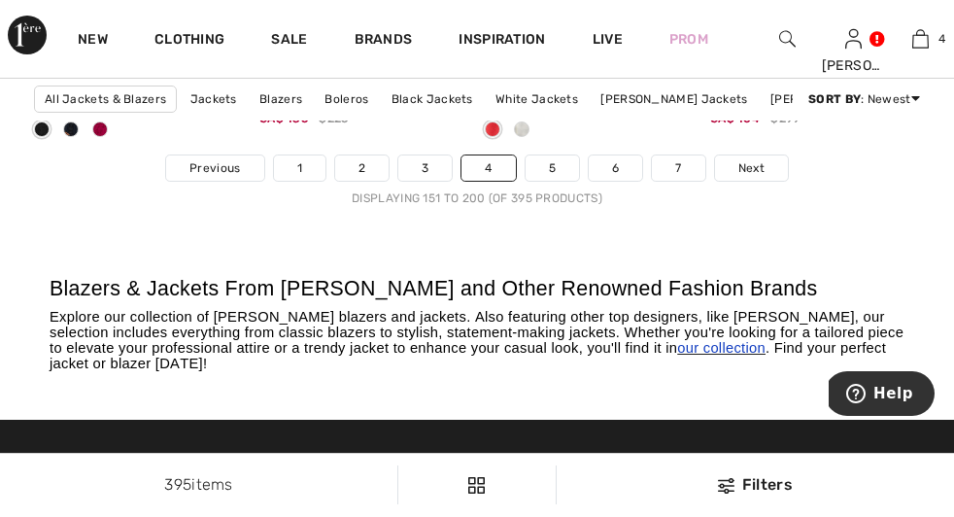
scroll to position [6477, 0]
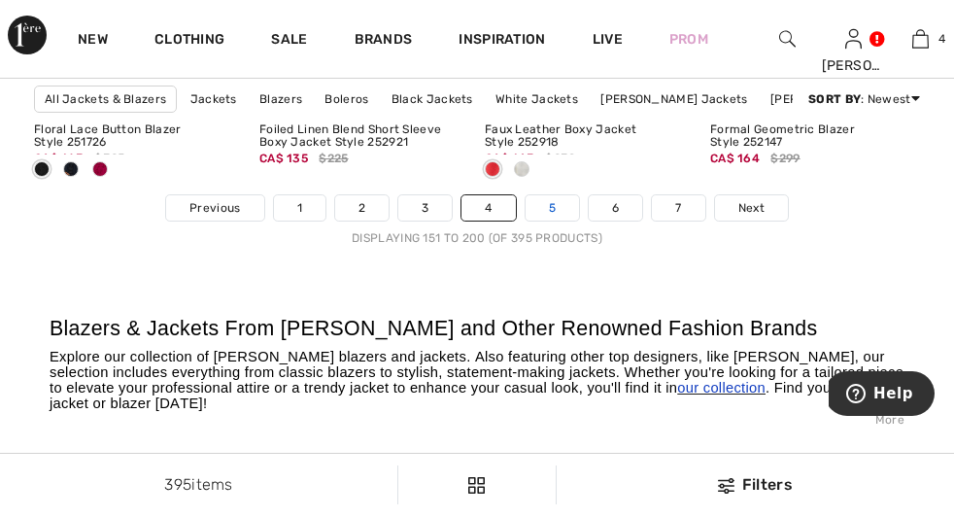
click at [548, 221] on link "5" at bounding box center [552, 207] width 53 height 25
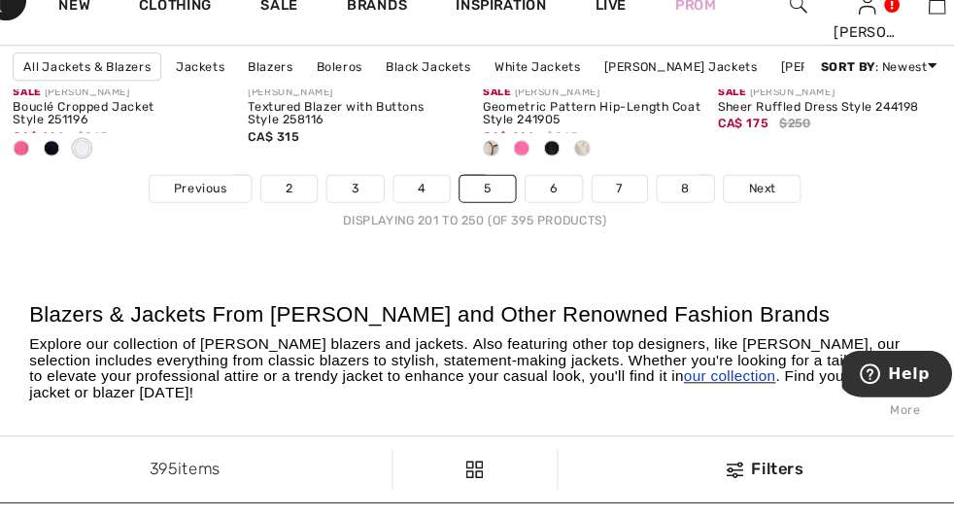
scroll to position [6481, 0]
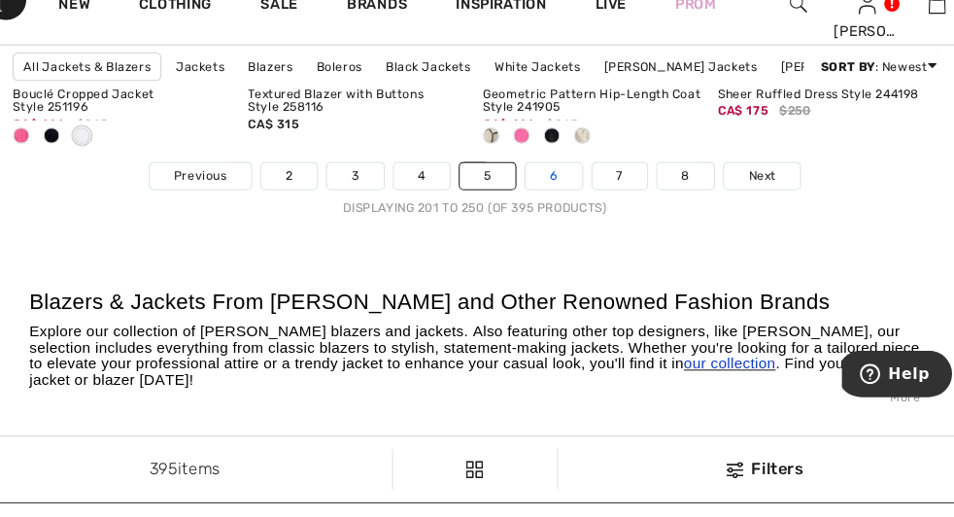
click at [562, 217] on link "6" at bounding box center [552, 203] width 53 height 25
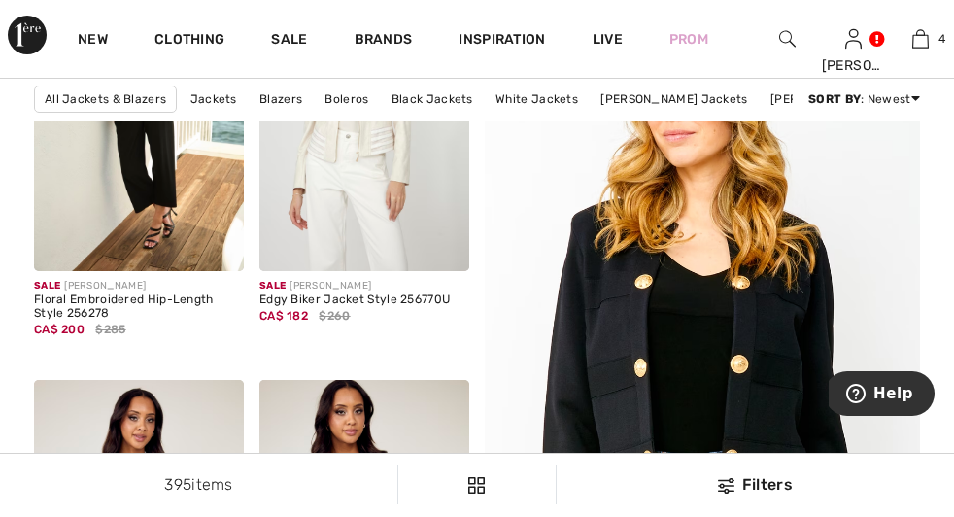
click at [779, 39] on img at bounding box center [787, 38] width 17 height 23
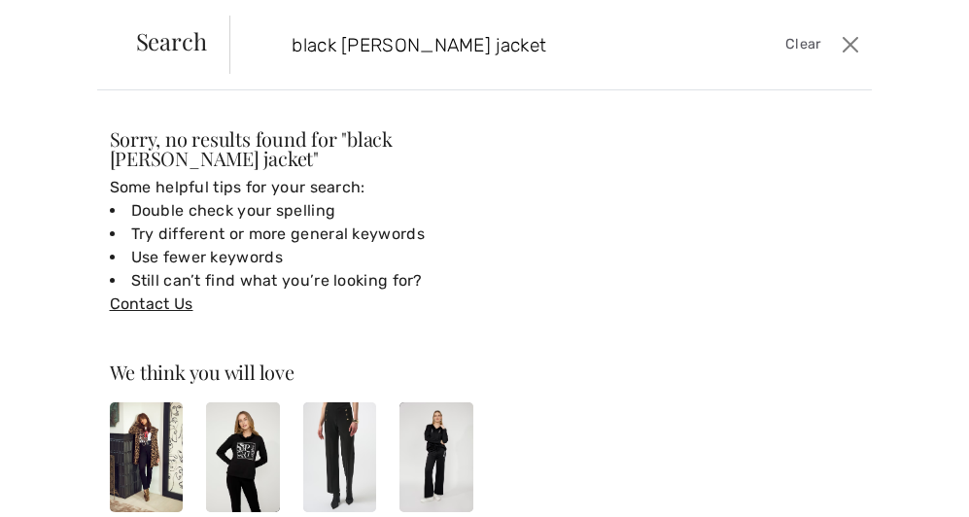
click at [457, 39] on input "black [PERSON_NAME] jacket" at bounding box center [486, 45] width 419 height 58
type input "black white jacket"
click at [475, 52] on input "black white jacket" at bounding box center [486, 45] width 419 height 58
